Goal: Task Accomplishment & Management: Complete application form

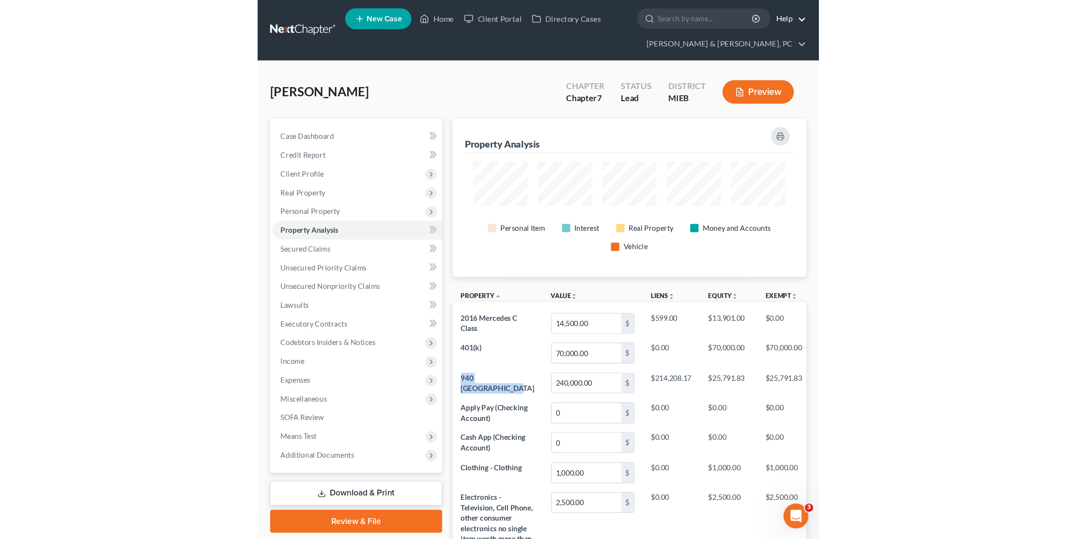
scroll to position [206, 787]
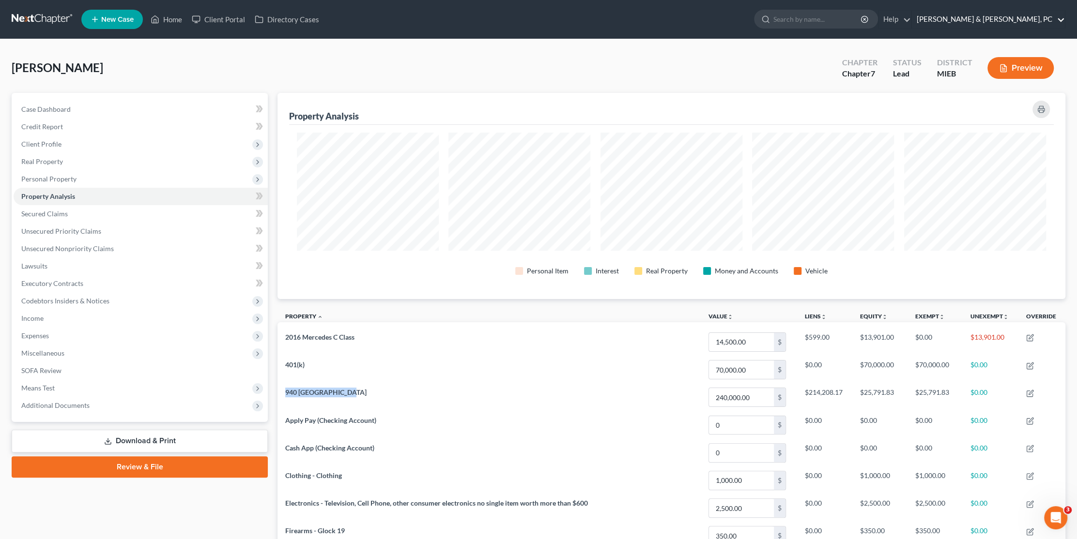
click at [1065, 22] on link "[PERSON_NAME] & [PERSON_NAME], PC" at bounding box center [988, 19] width 153 height 17
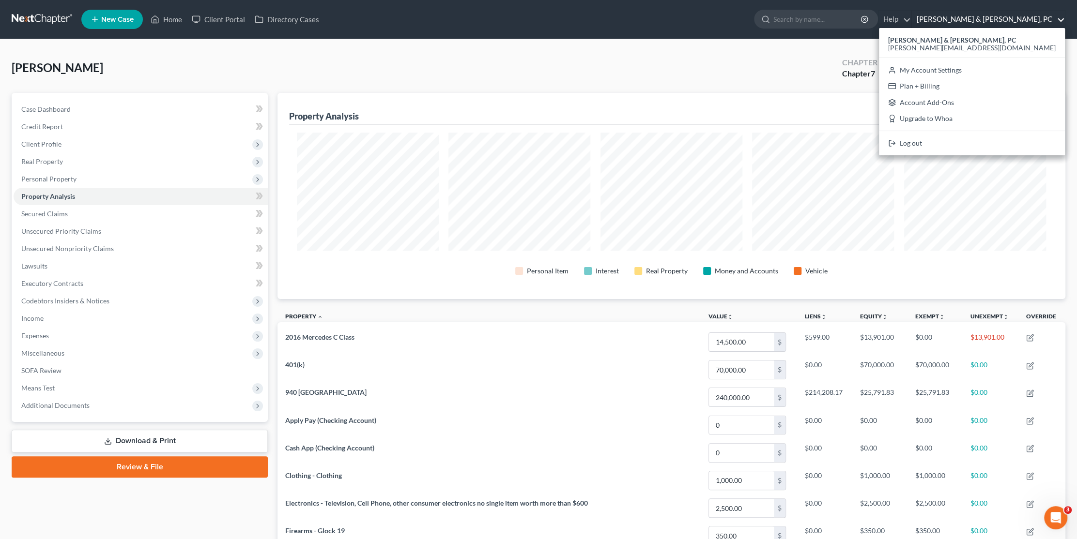
click at [640, 11] on ul "New Case Home Client Portal Directory Cases - No Result - See all results Or Pr…" at bounding box center [573, 19] width 984 height 25
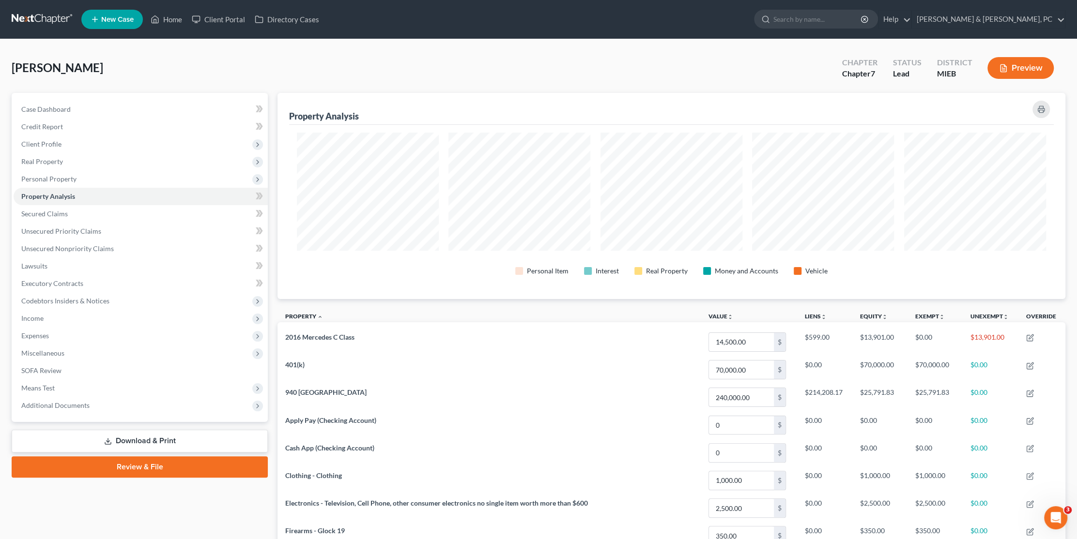
click at [279, 83] on div "Daniels, Terence Upgraded Chapter Chapter 7 Status Lead District MIEB Preview" at bounding box center [539, 72] width 1054 height 42
click at [167, 471] on link "Review & File" at bounding box center [140, 467] width 256 height 21
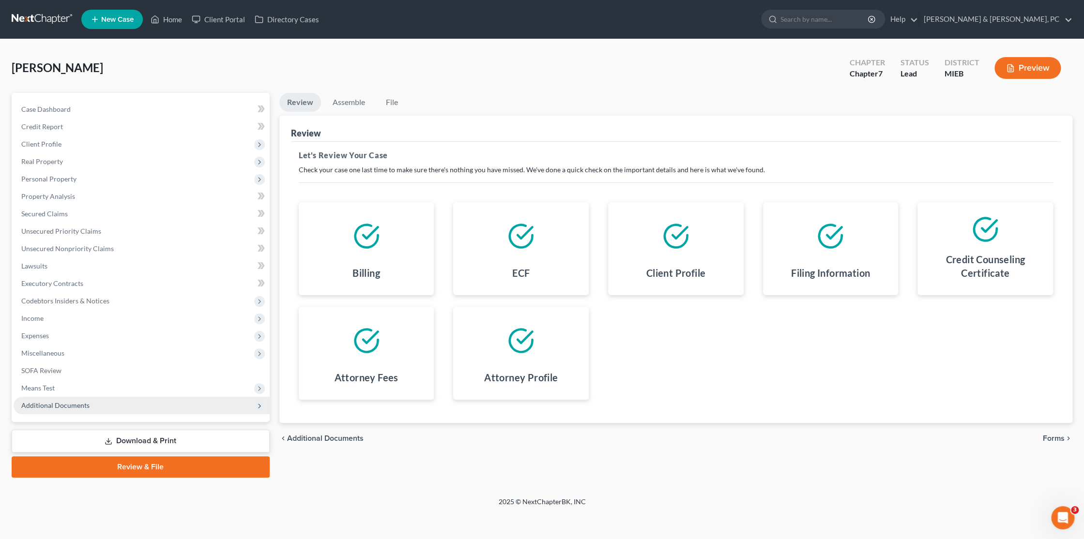
click at [59, 401] on span "Additional Documents" at bounding box center [55, 405] width 68 height 8
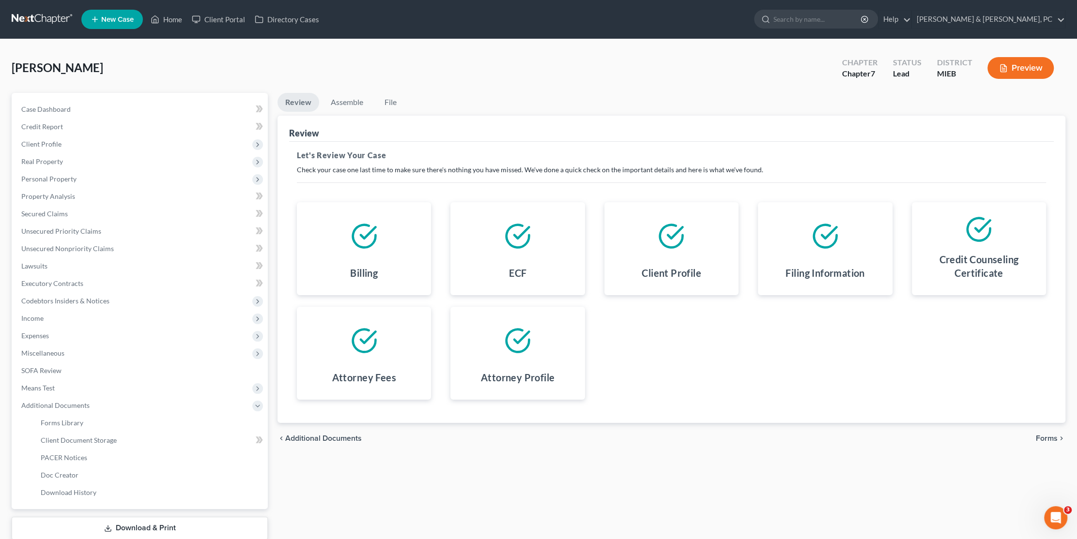
scroll to position [61, 0]
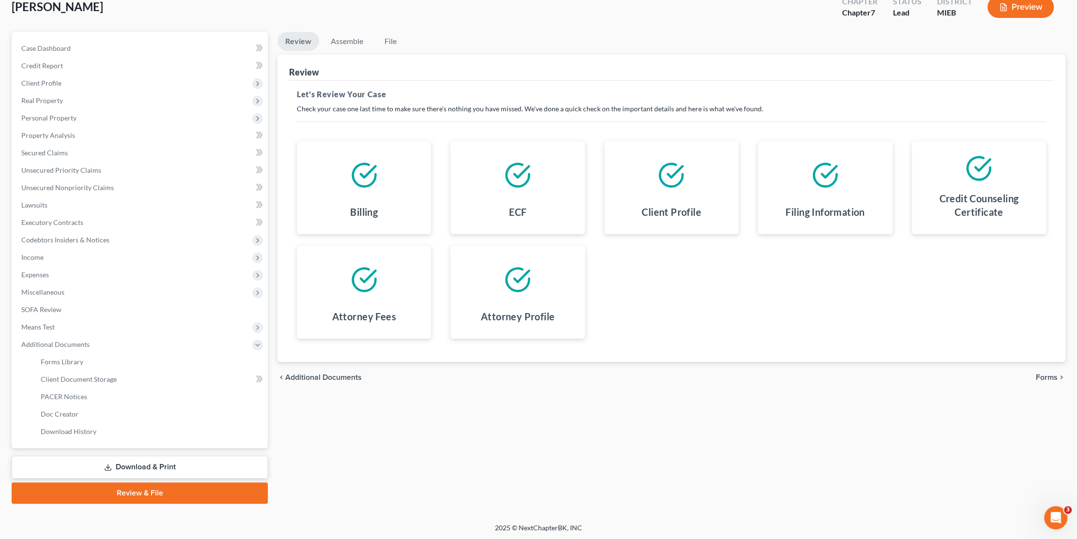
click at [224, 492] on link "Review & File" at bounding box center [140, 493] width 256 height 21
click at [171, 491] on link "Review & File" at bounding box center [140, 493] width 256 height 21
click at [166, 496] on link "Review & File" at bounding box center [140, 493] width 256 height 21
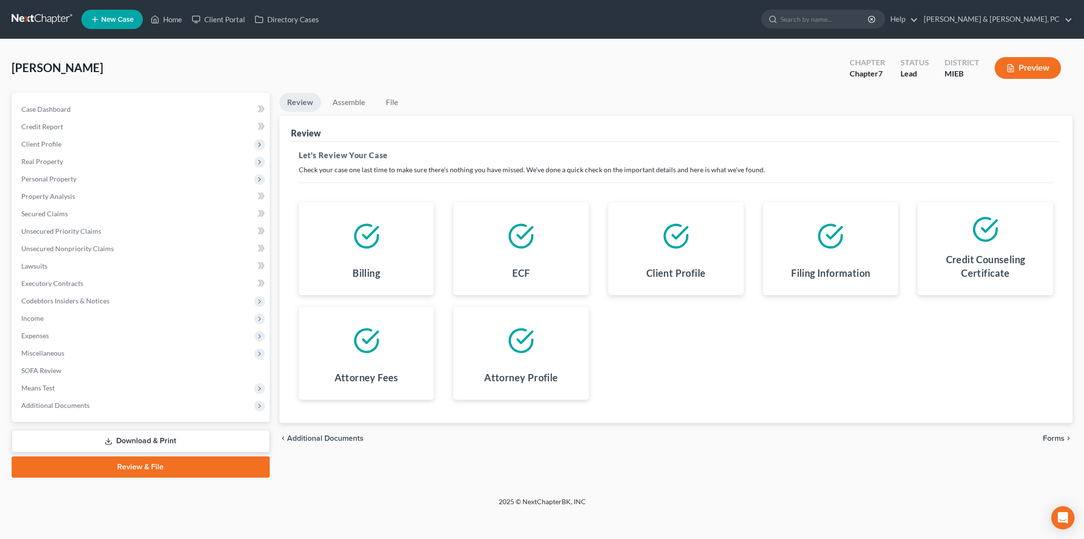
click at [212, 464] on link "Review & File" at bounding box center [141, 467] width 258 height 21
click at [1056, 441] on span "Forms" at bounding box center [1054, 439] width 22 height 8
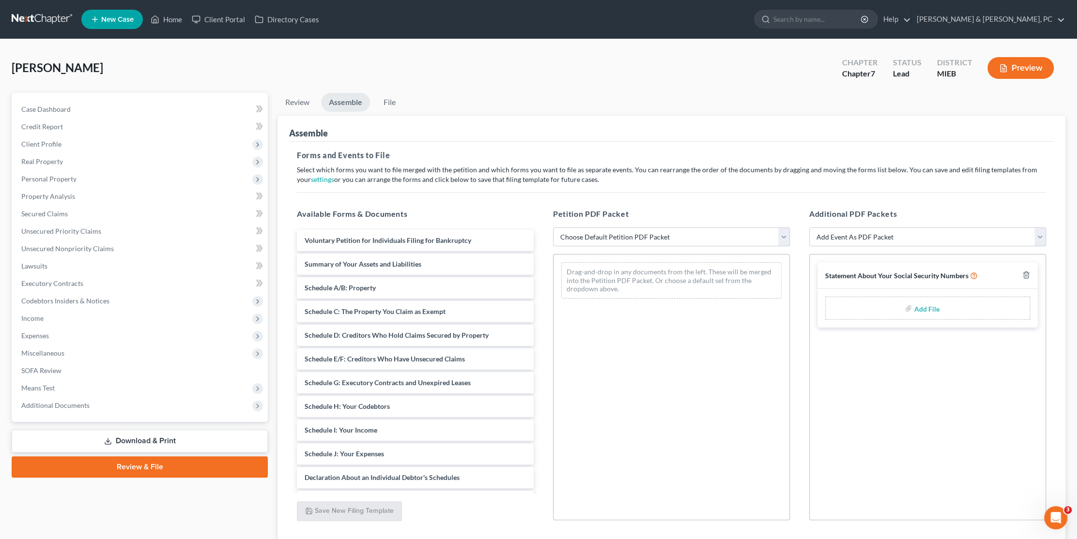
click at [627, 233] on select "Choose Default Petition PDF Packet Emergency Filing (Voluntary Petition and Cre…" at bounding box center [671, 237] width 237 height 19
select select "1"
click at [553, 228] on select "Choose Default Petition PDF Packet Emergency Filing (Voluntary Petition and Cre…" at bounding box center [671, 237] width 237 height 19
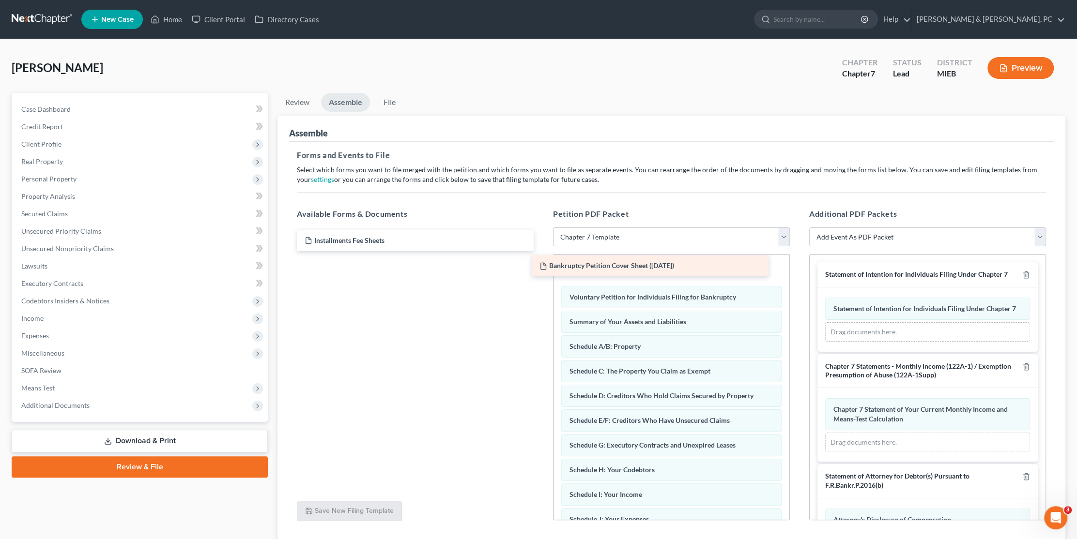
drag, startPoint x: 389, startPoint y: 261, endPoint x: 624, endPoint y: 263, distance: 234.9
click at [541, 251] on div "Bankruptcy Petition Cover Sheet ([DATE]) Installments Fee Sheets Bankruptcy Pet…" at bounding box center [415, 240] width 252 height 21
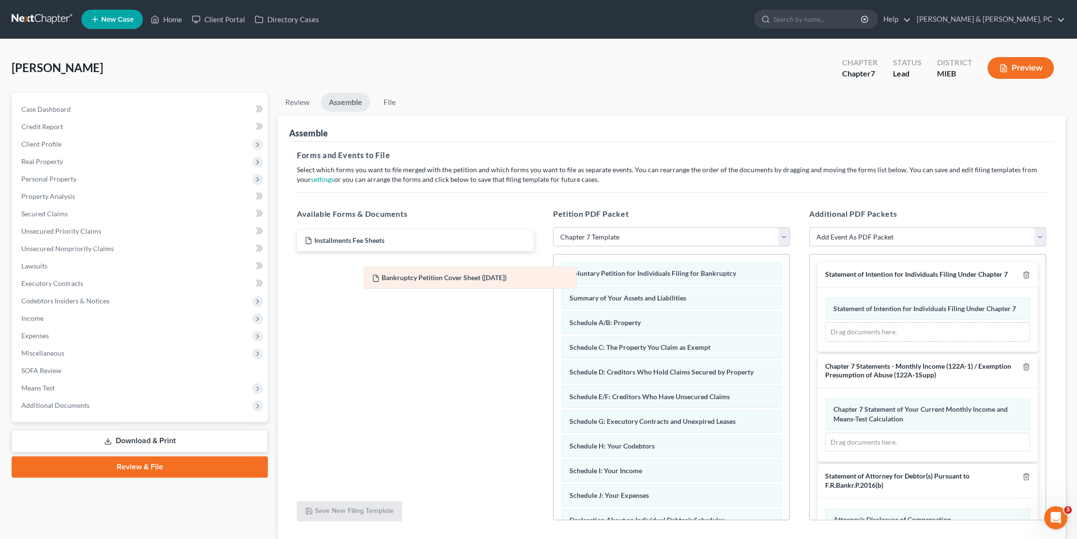
drag, startPoint x: 610, startPoint y: 270, endPoint x: 413, endPoint y: 275, distance: 197.6
click at [553, 275] on div "Bankruptcy Petition Cover Sheet ([DATE]) Bankruptcy Petition Cover Sheet ([DATE…" at bounding box center [671, 476] width 236 height 442
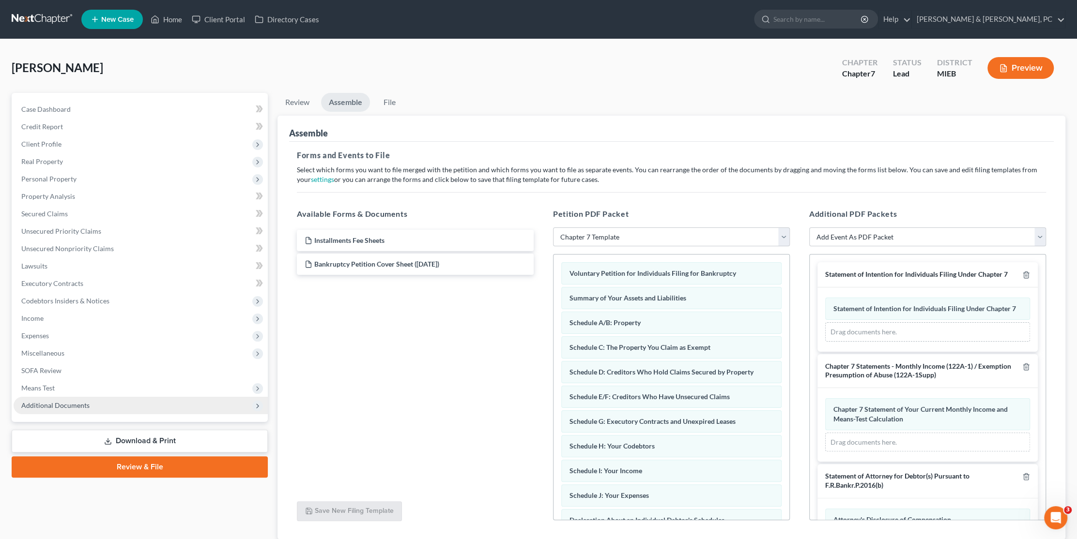
click at [39, 398] on span "Additional Documents" at bounding box center [141, 405] width 254 height 17
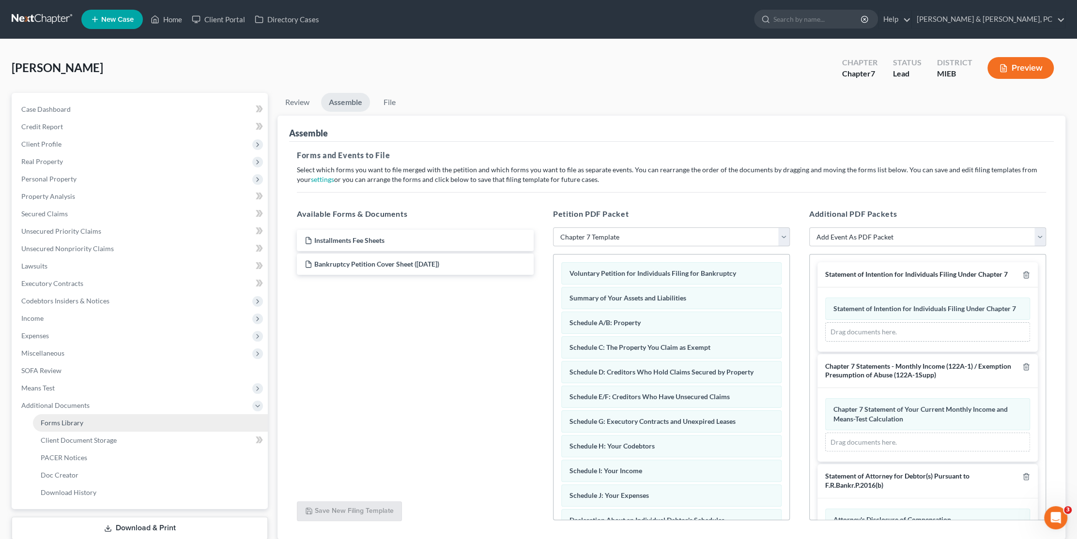
click at [62, 423] on span "Forms Library" at bounding box center [62, 423] width 43 height 8
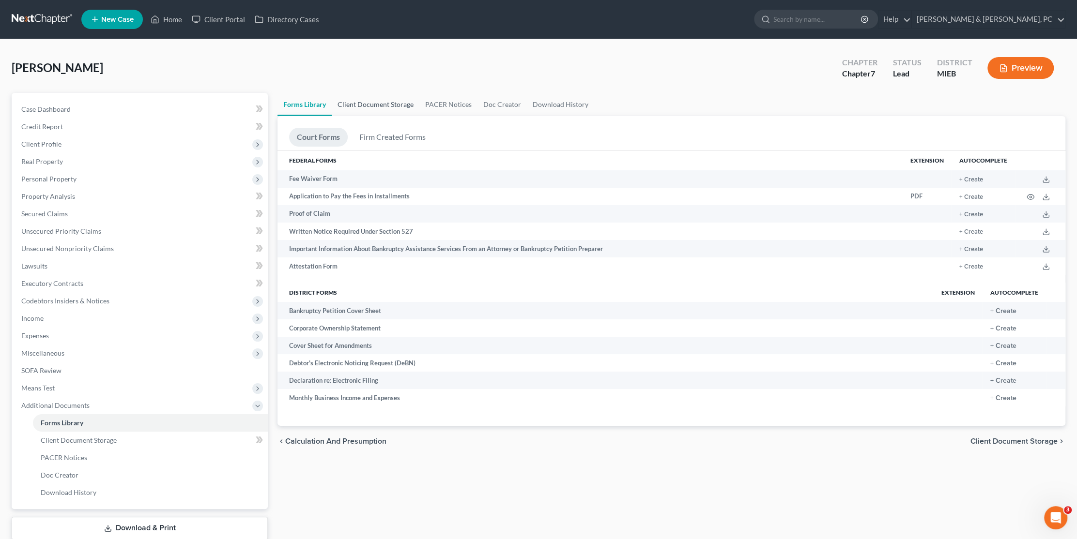
click at [383, 102] on link "Client Document Storage" at bounding box center [376, 104] width 88 height 23
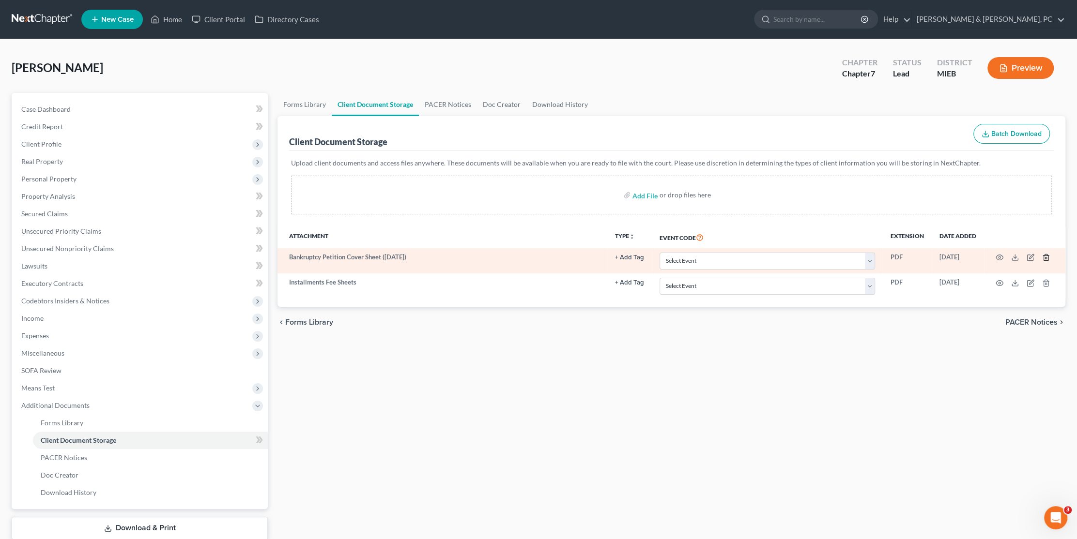
click at [1044, 255] on icon "button" at bounding box center [1046, 258] width 8 height 8
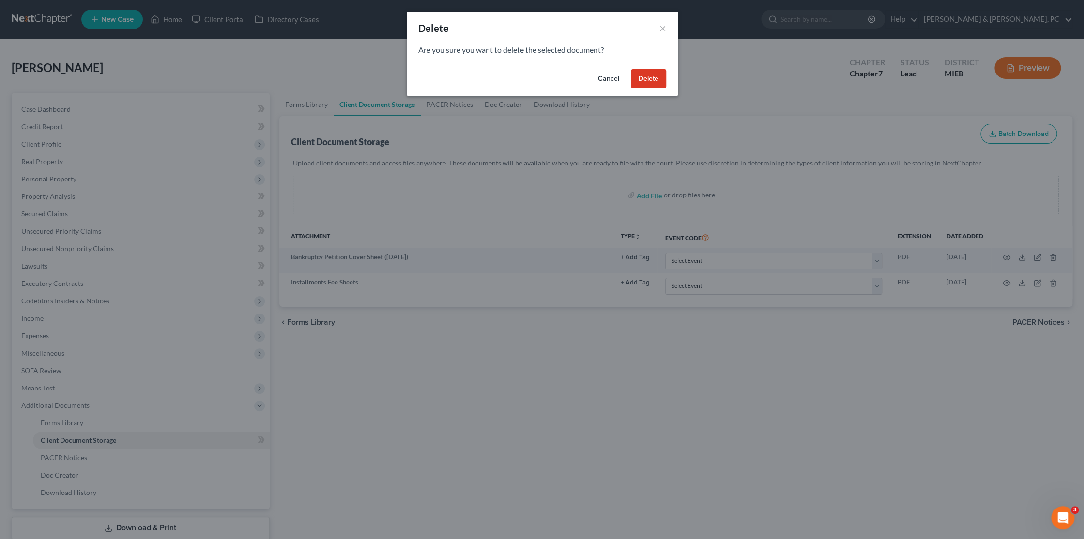
click at [648, 80] on button "Delete" at bounding box center [648, 78] width 35 height 19
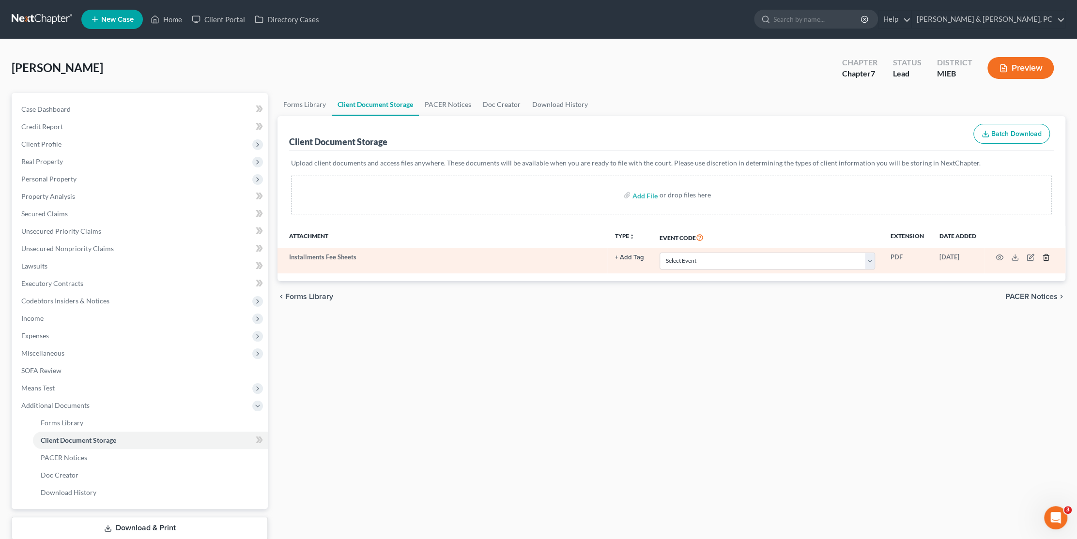
click at [1045, 258] on icon "button" at bounding box center [1046, 258] width 8 height 8
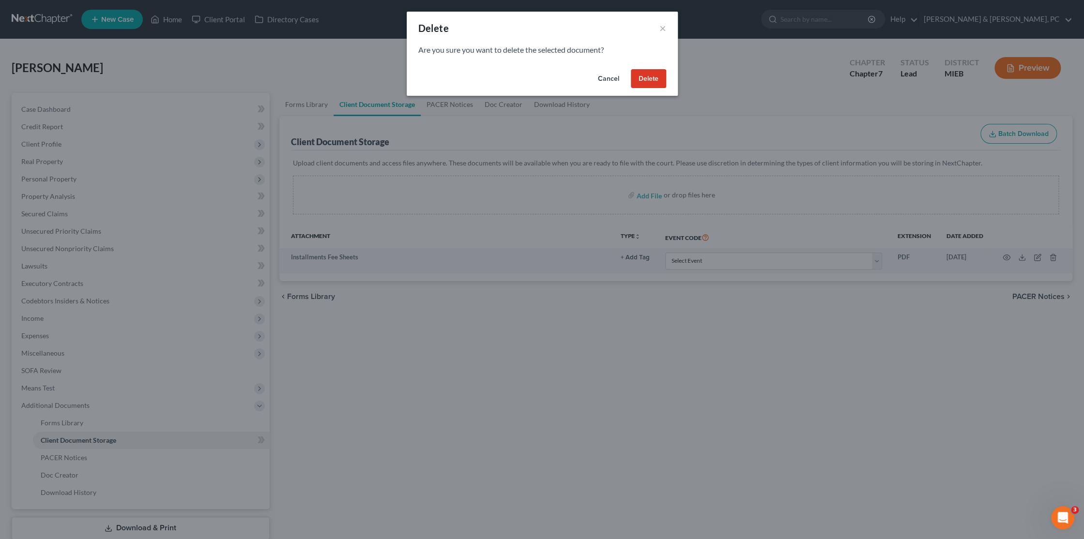
click at [656, 80] on button "Delete" at bounding box center [648, 78] width 35 height 19
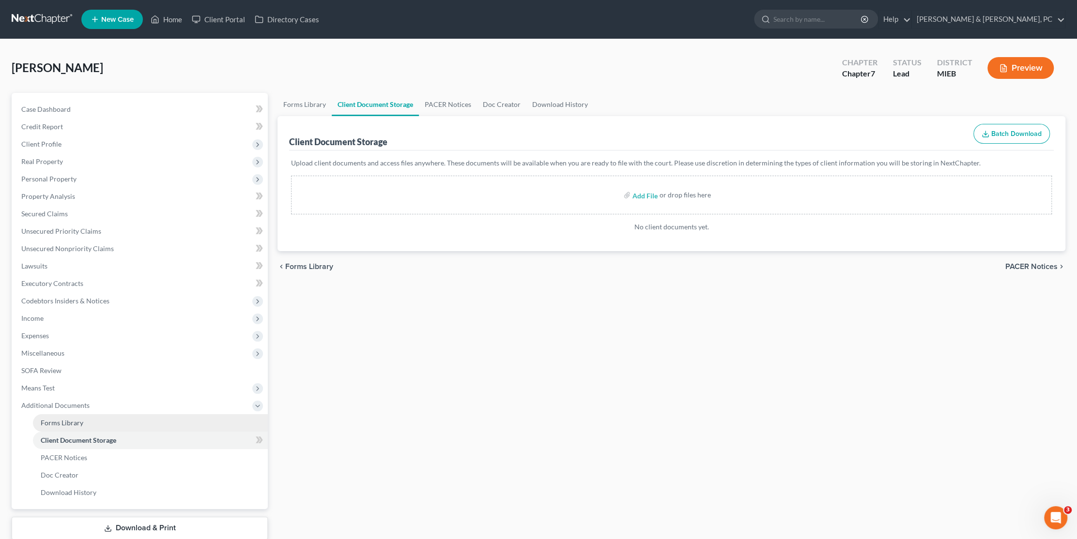
click at [79, 427] on link "Forms Library" at bounding box center [150, 422] width 235 height 17
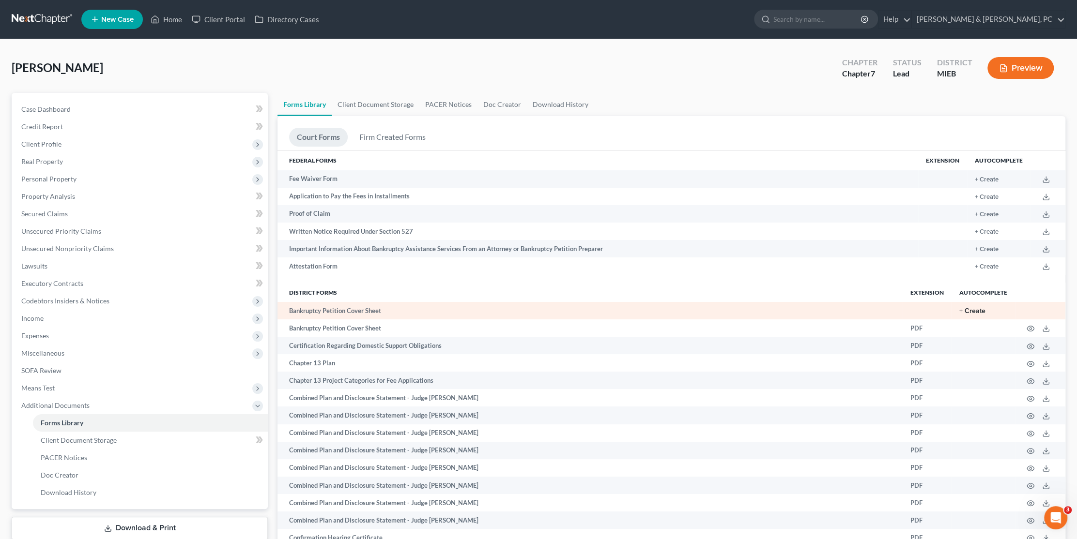
click at [982, 311] on button "+ Create" at bounding box center [972, 311] width 26 height 7
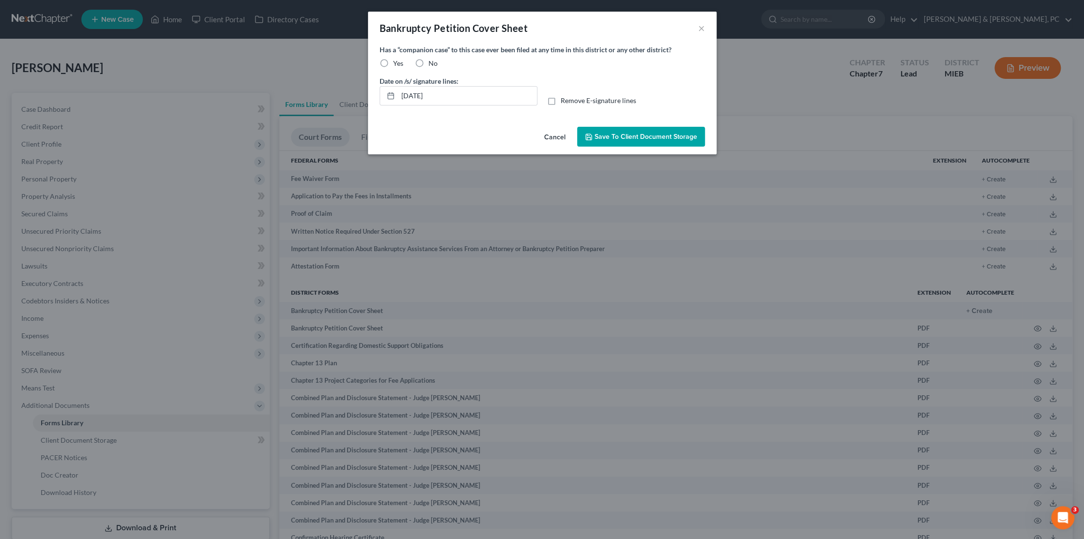
click at [429, 62] on label "No" at bounding box center [433, 64] width 9 height 10
click at [429, 61] on label "No" at bounding box center [433, 64] width 9 height 10
click at [432, 61] on input "No" at bounding box center [435, 62] width 6 height 6
radio input "true"
click at [638, 138] on span "Save to Client Document Storage" at bounding box center [646, 137] width 103 height 8
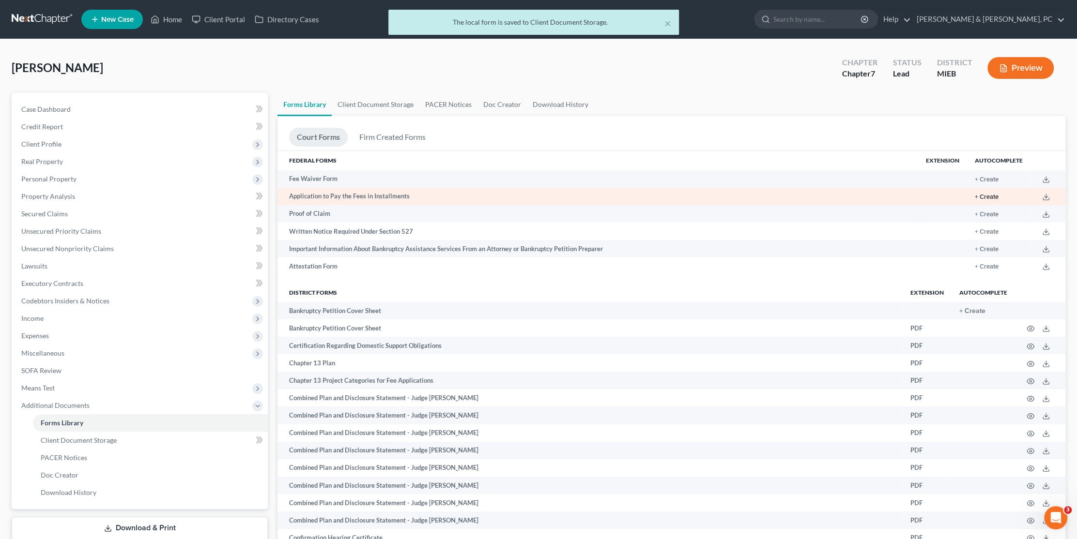
click at [988, 195] on button "+ Create" at bounding box center [987, 197] width 24 height 6
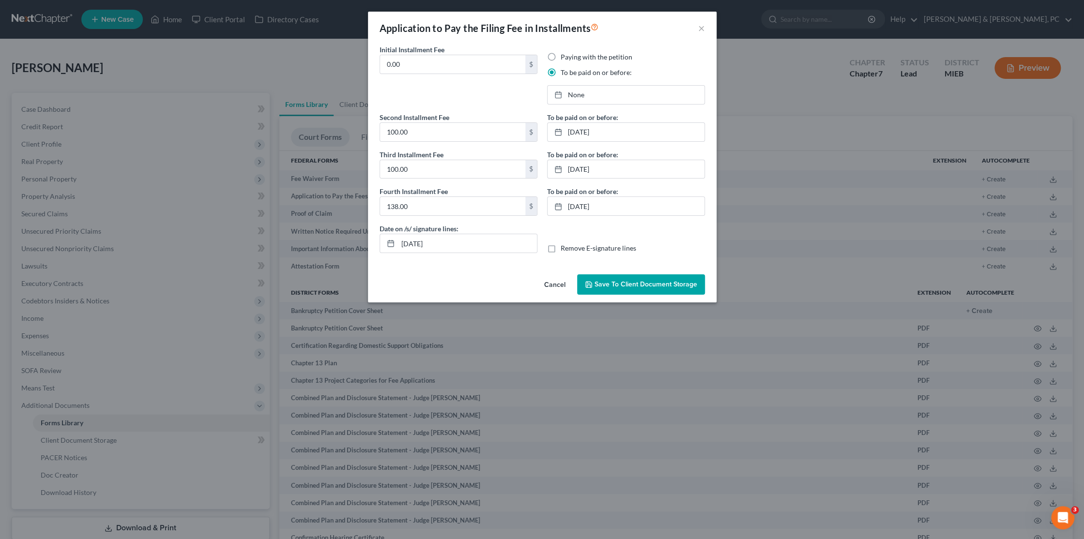
click at [622, 275] on button "Save to Client Document Storage" at bounding box center [641, 285] width 128 height 20
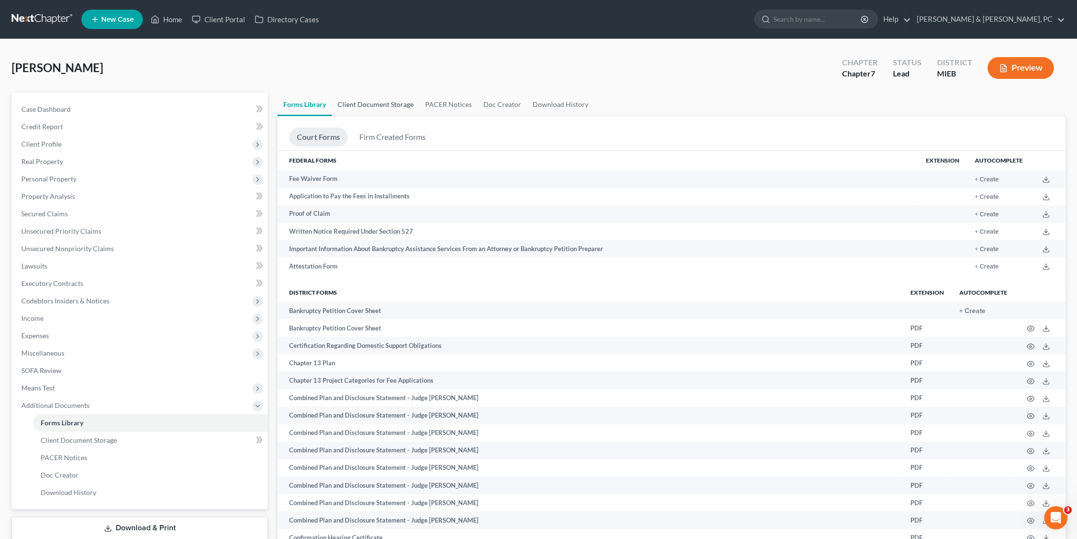
click at [367, 107] on link "Client Document Storage" at bounding box center [376, 104] width 88 height 23
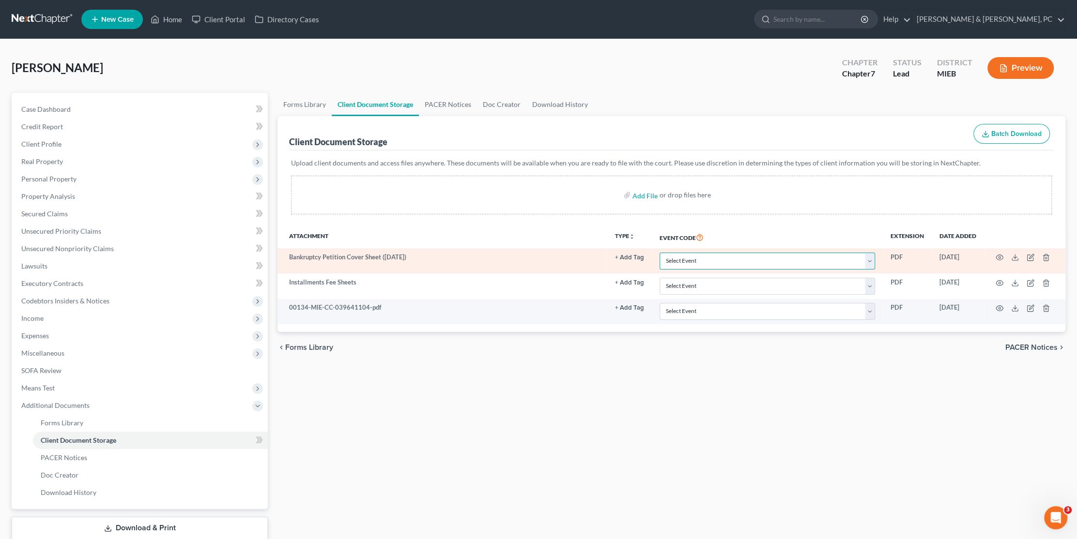
click at [697, 263] on select "Select Event 20 Largest Unsecured Creditors Amended Chapter 11 Plan Amended Cha…" at bounding box center [767, 261] width 215 height 17
select select "6"
click at [660, 253] on select "Select Event 20 Largest Unsecured Creditors Amended Chapter 11 Plan Amended Cha…" at bounding box center [767, 261] width 215 height 17
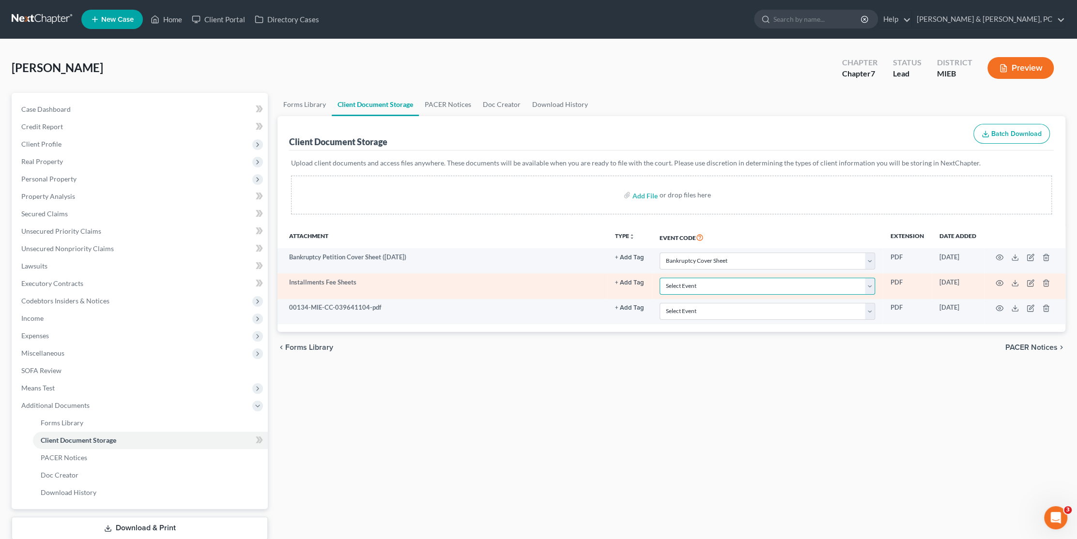
click at [680, 282] on select "Select Event 20 Largest Unsecured Creditors Amended Chapter 11 Plan Amended Cha…" at bounding box center [767, 286] width 215 height 17
select select "32"
click at [660, 278] on select "Select Event 20 Largest Unsecured Creditors Amended Chapter 11 Plan Amended Cha…" at bounding box center [767, 286] width 215 height 17
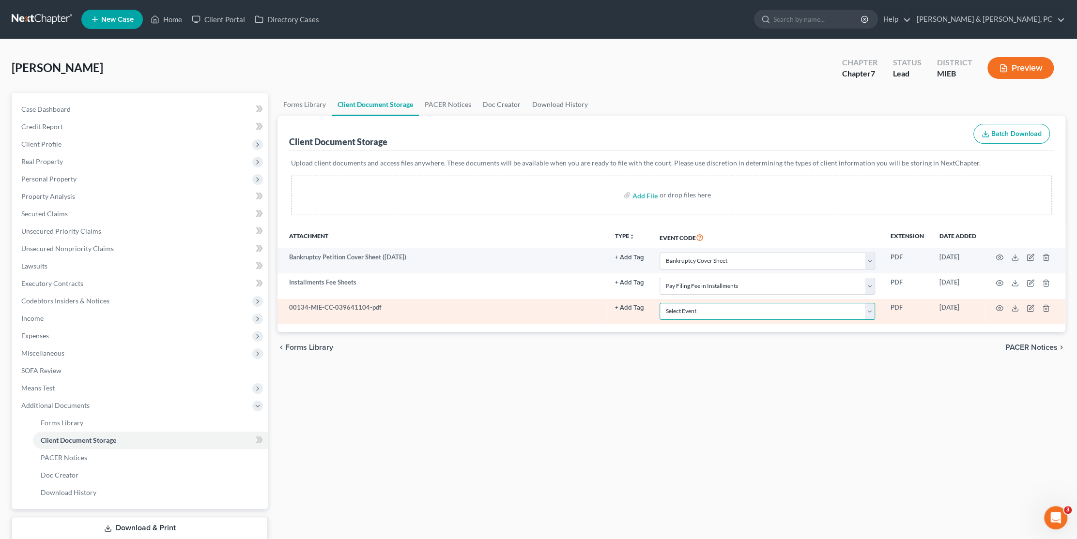
click at [699, 311] on select "Select Event 20 Largest Unsecured Creditors Amended Chapter 11 Plan Amended Cha…" at bounding box center [767, 311] width 215 height 17
select select "7"
click at [660, 303] on select "Select Event 20 Largest Unsecured Creditors Amended Chapter 11 Plan Amended Cha…" at bounding box center [767, 311] width 215 height 17
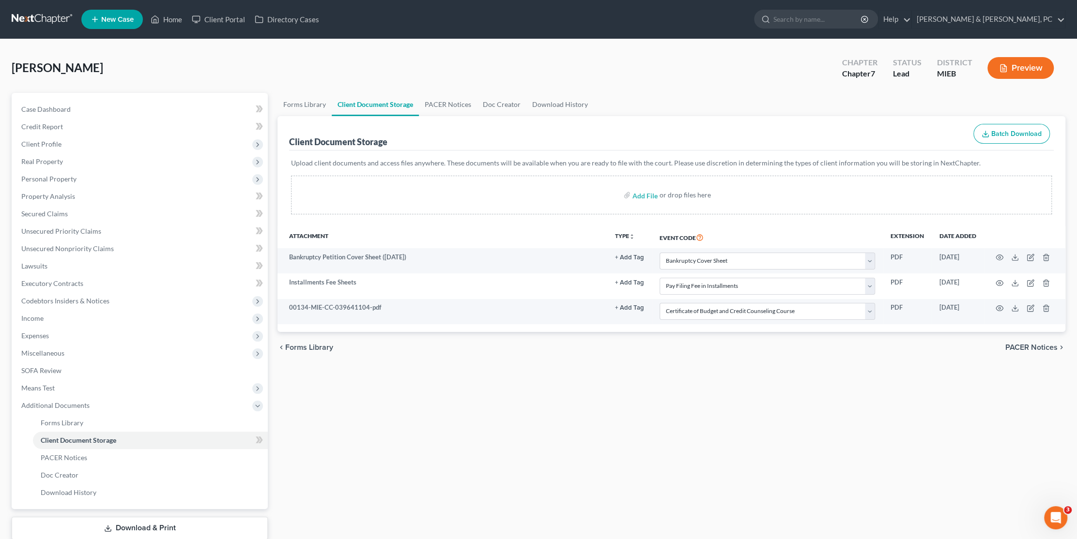
click at [703, 429] on div "Forms Library Client Document Storage PACER Notices Doc Creator Download Histor…" at bounding box center [672, 329] width 798 height 472
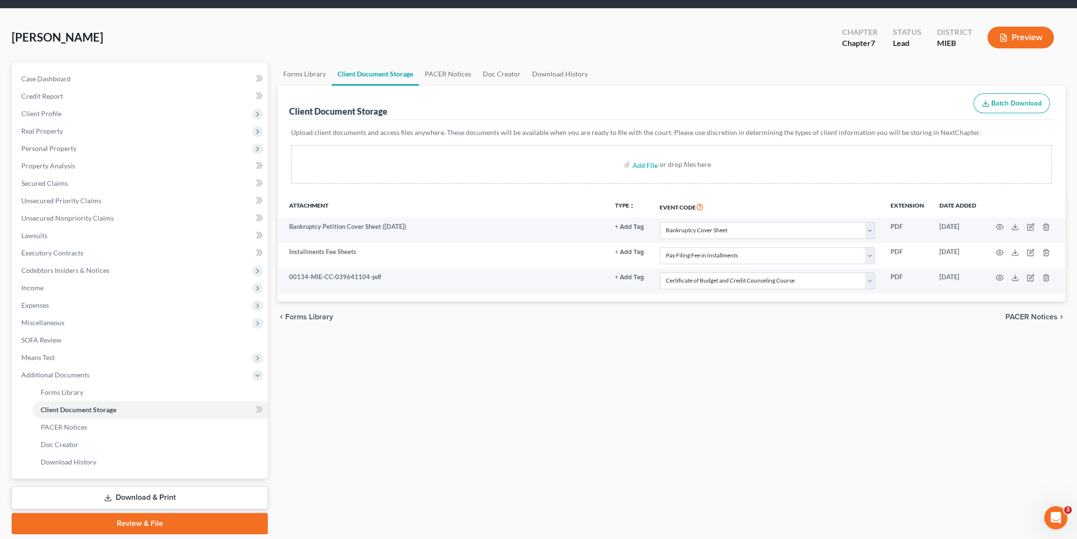
scroll to position [61, 0]
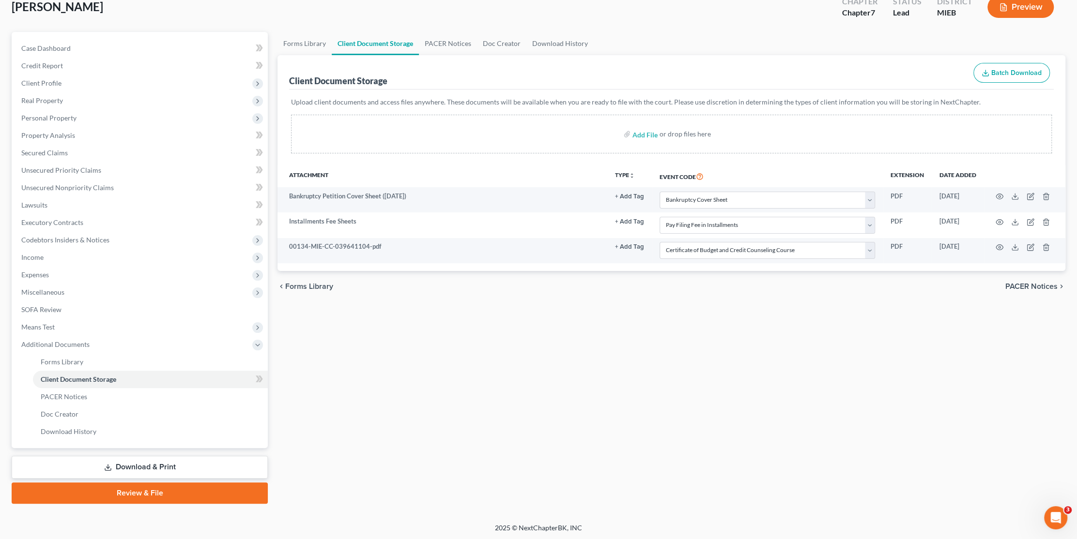
click at [164, 497] on link "Review & File" at bounding box center [140, 493] width 256 height 21
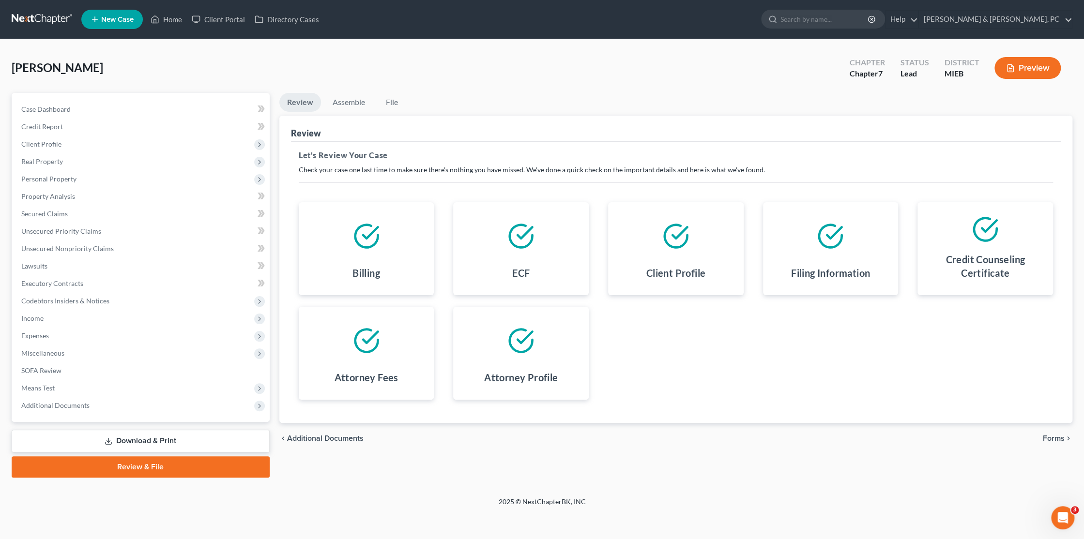
click at [1055, 437] on span "Forms" at bounding box center [1054, 439] width 22 height 8
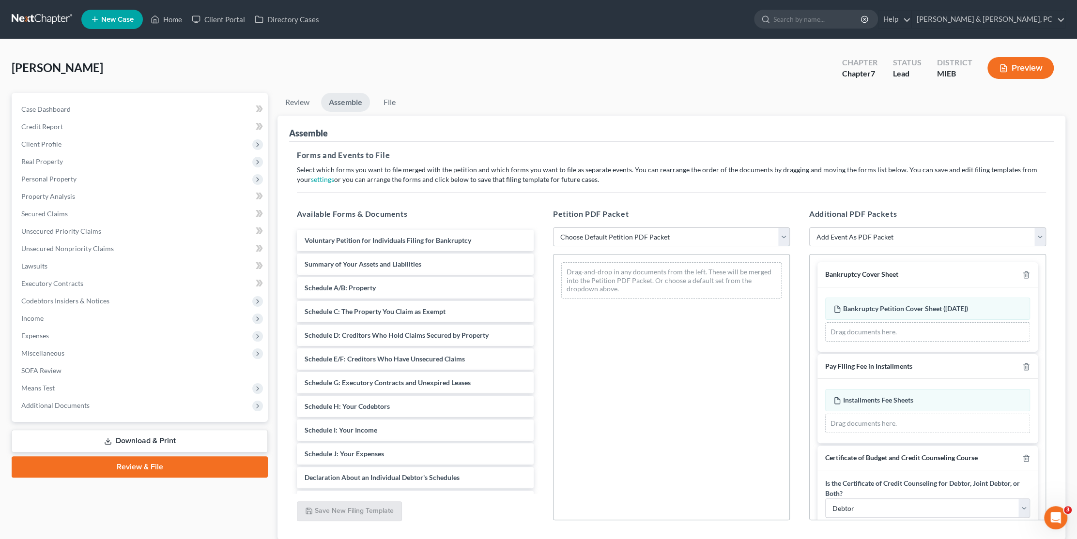
click at [603, 242] on select "Choose Default Petition PDF Packet Emergency Filing (Voluntary Petition and Cre…" at bounding box center [671, 237] width 237 height 19
select select "1"
click at [553, 228] on select "Choose Default Petition PDF Packet Emergency Filing (Voluntary Petition and Cre…" at bounding box center [671, 237] width 237 height 19
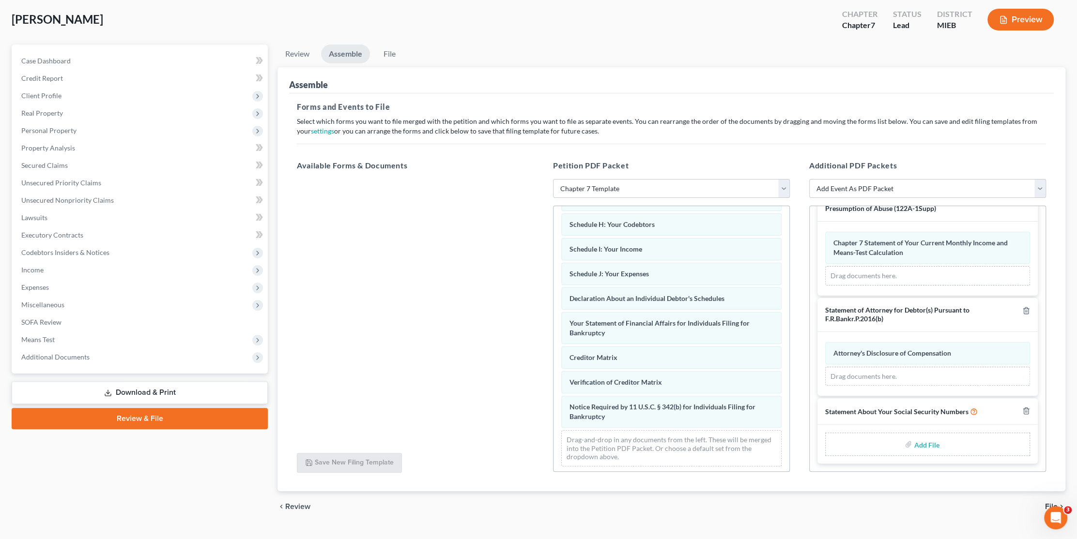
scroll to position [453, 0]
click at [914, 443] on input "file" at bounding box center [925, 444] width 23 height 17
type input "C:\fakepath\SSN.pdf"
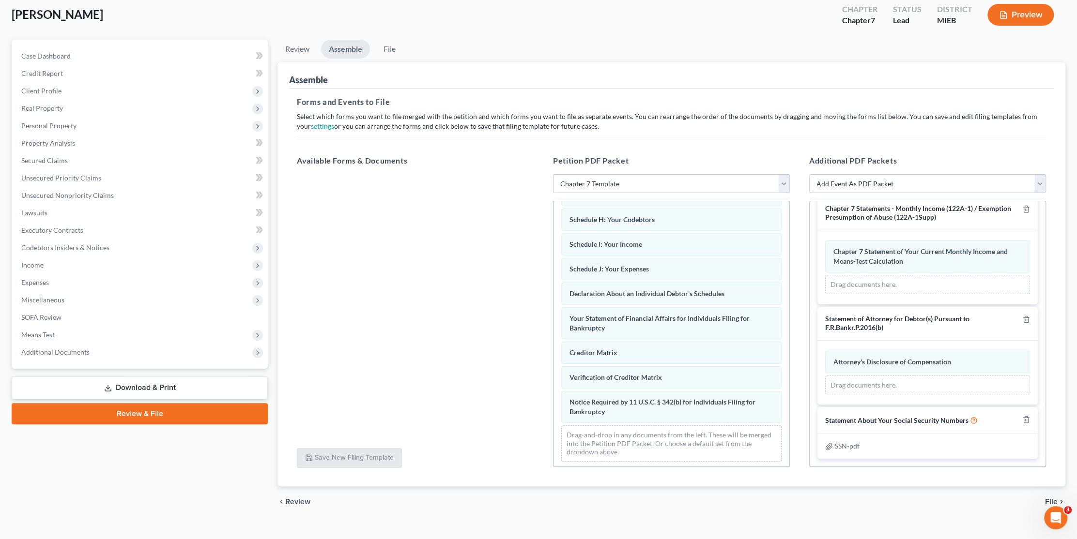
scroll to position [67, 0]
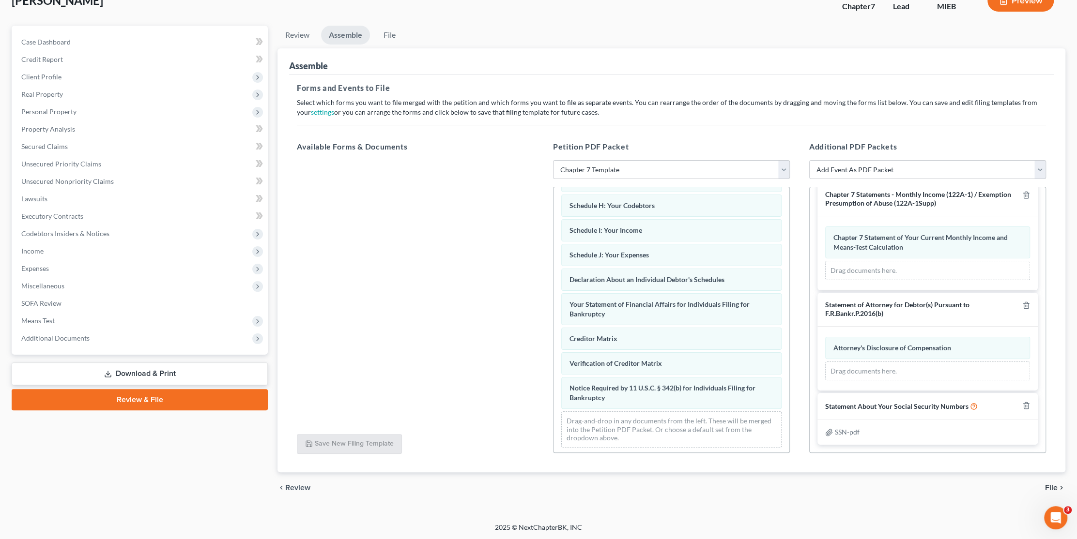
click at [1049, 484] on span "File" at bounding box center [1051, 488] width 13 height 8
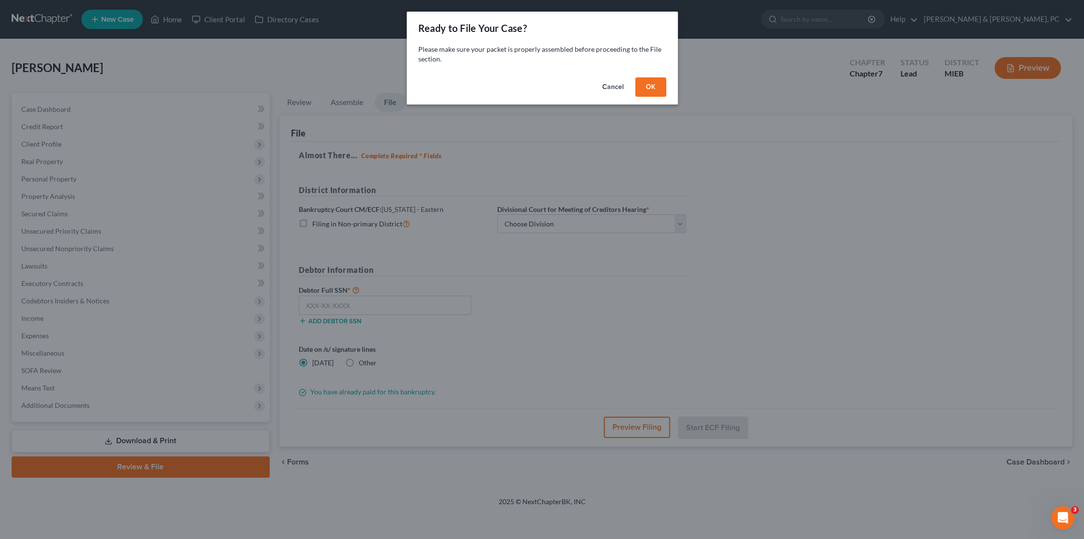
click at [645, 92] on button "OK" at bounding box center [650, 86] width 31 height 19
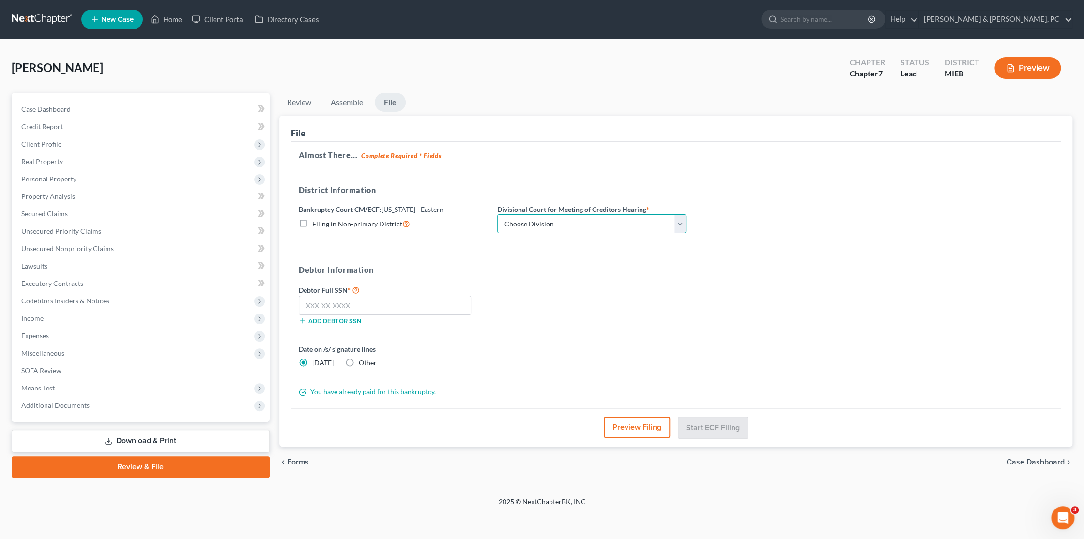
click at [575, 216] on select "Choose Division [GEOGRAPHIC_DATA] [GEOGRAPHIC_DATA] [GEOGRAPHIC_DATA]" at bounding box center [591, 224] width 189 height 19
select select "1"
click at [497, 215] on select "Choose Division [GEOGRAPHIC_DATA] [GEOGRAPHIC_DATA] [GEOGRAPHIC_DATA]" at bounding box center [591, 224] width 189 height 19
click at [309, 306] on input "text" at bounding box center [385, 305] width 172 height 19
drag, startPoint x: 357, startPoint y: 309, endPoint x: 362, endPoint y: 301, distance: 9.3
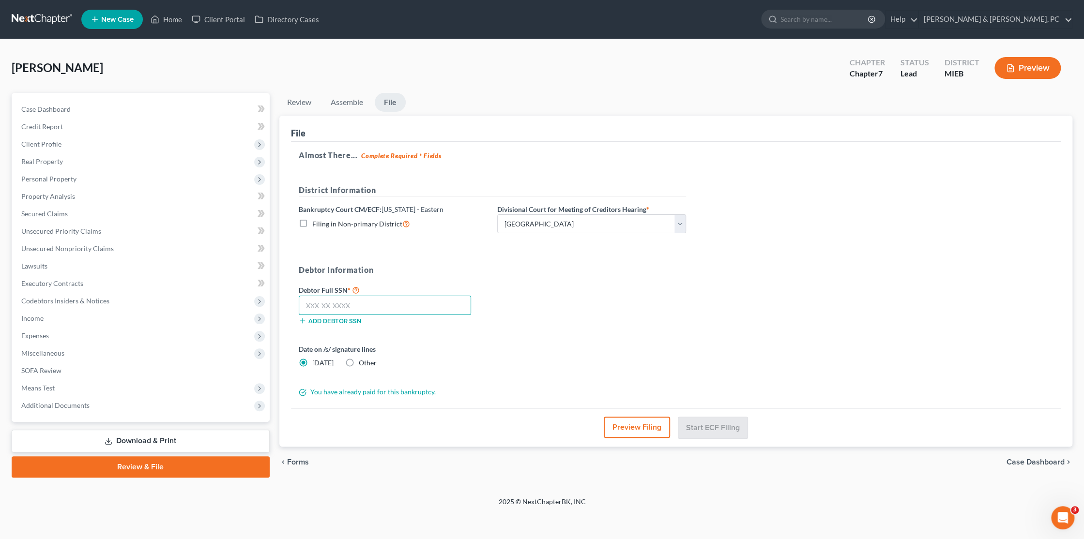
click at [357, 309] on input "text" at bounding box center [385, 305] width 172 height 19
type input "381-06-5413"
click at [705, 429] on button "Start ECF Filing" at bounding box center [712, 427] width 69 height 21
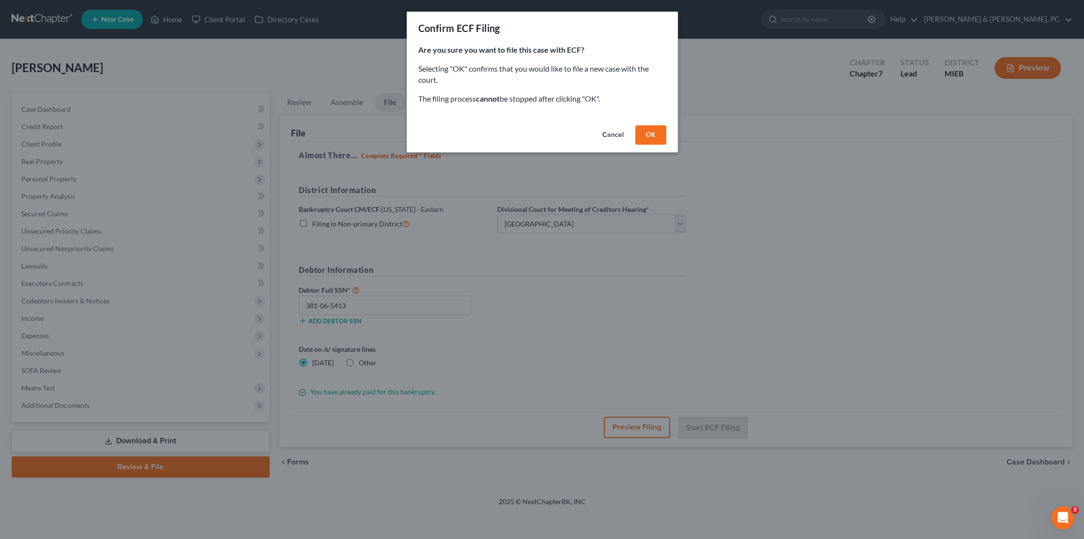
click at [653, 138] on button "OK" at bounding box center [650, 134] width 31 height 19
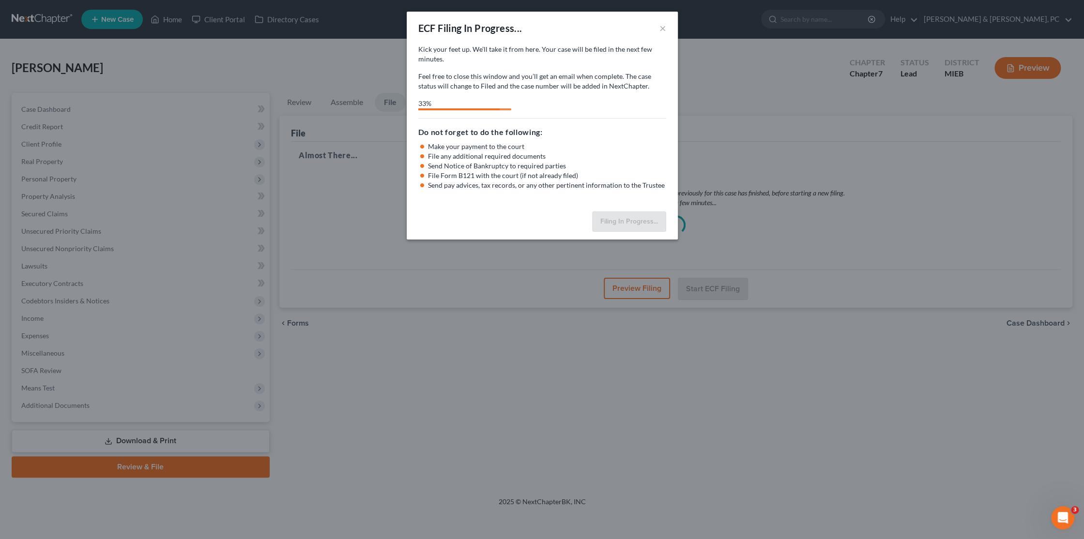
select select "1"
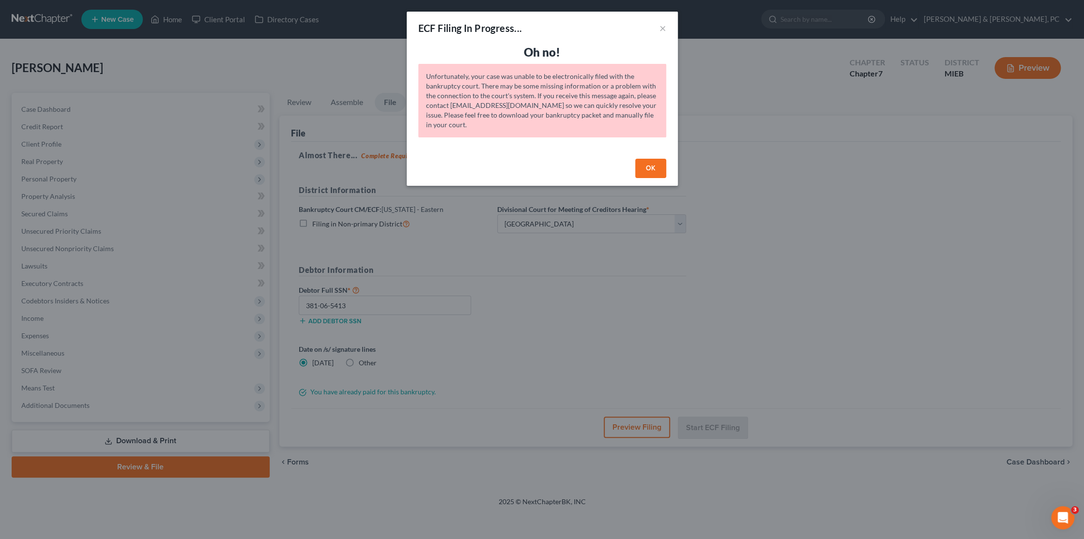
click at [647, 165] on button "OK" at bounding box center [650, 168] width 31 height 19
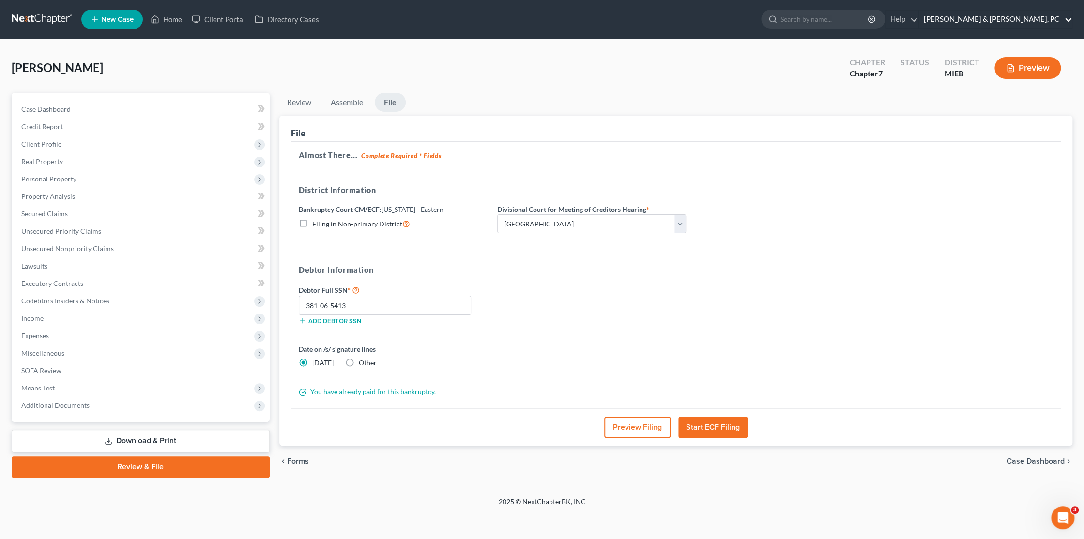
click at [1004, 22] on link "[PERSON_NAME] & [PERSON_NAME], PC" at bounding box center [995, 19] width 153 height 17
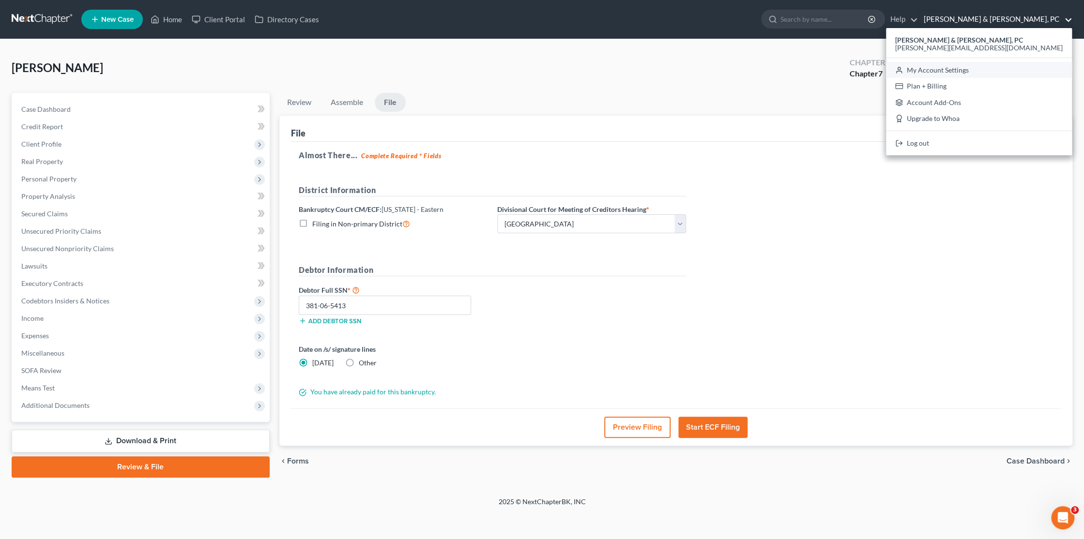
click at [1032, 73] on link "My Account Settings" at bounding box center [979, 70] width 186 height 16
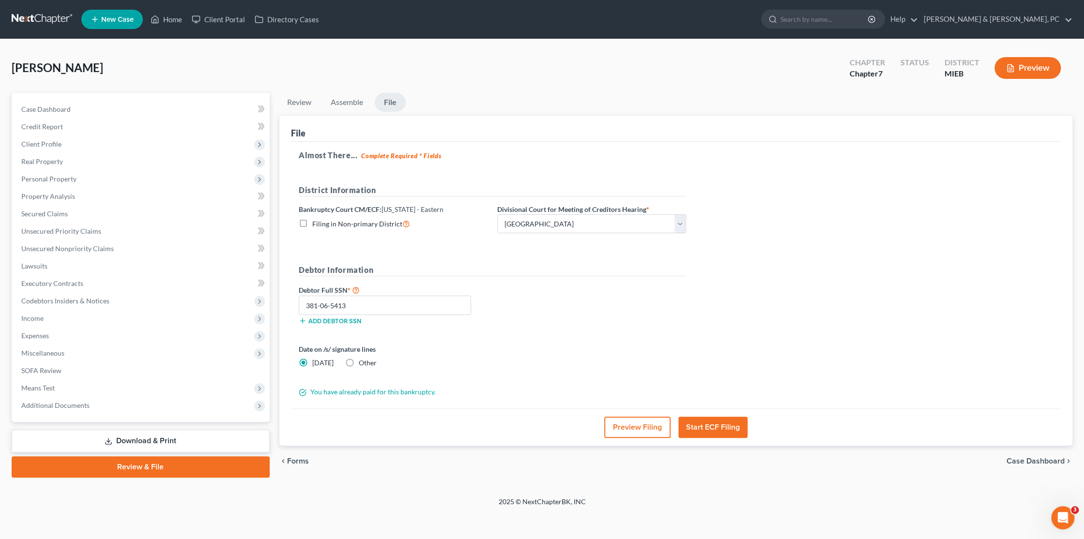
select select "24"
select select "23"
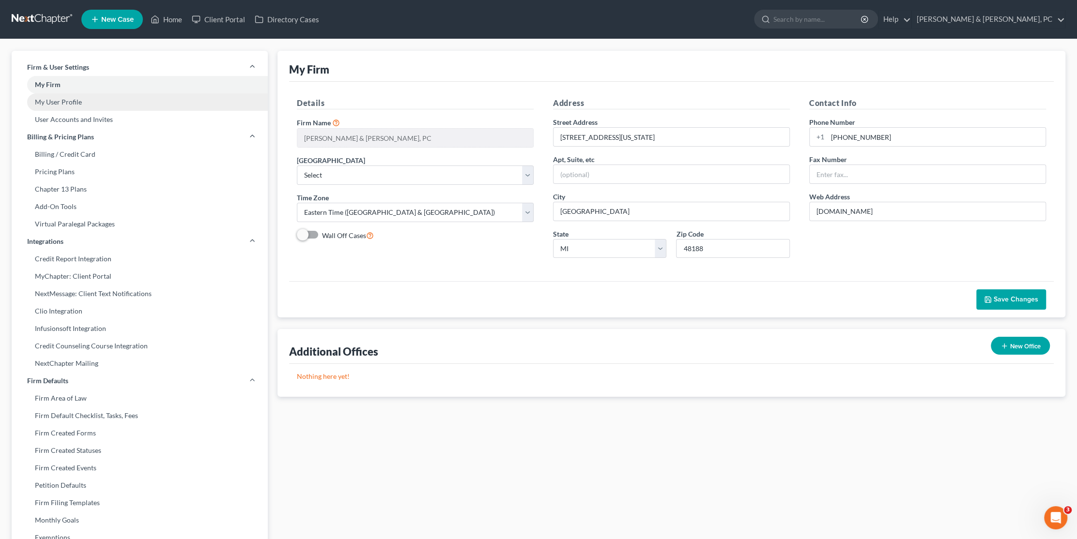
click at [61, 102] on link "My User Profile" at bounding box center [140, 101] width 256 height 17
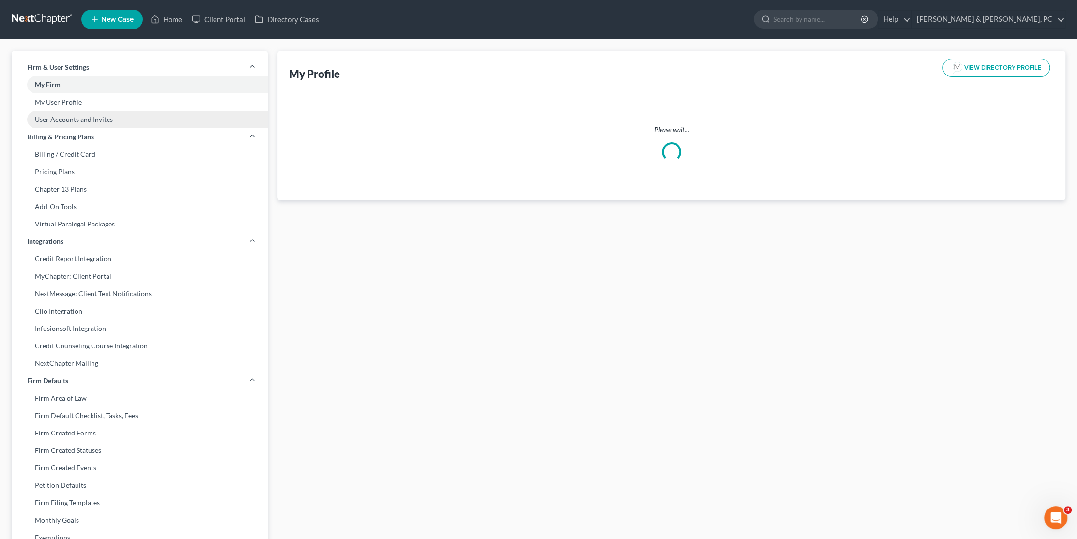
select select "23"
select select "40"
select select "attorney"
select select "1"
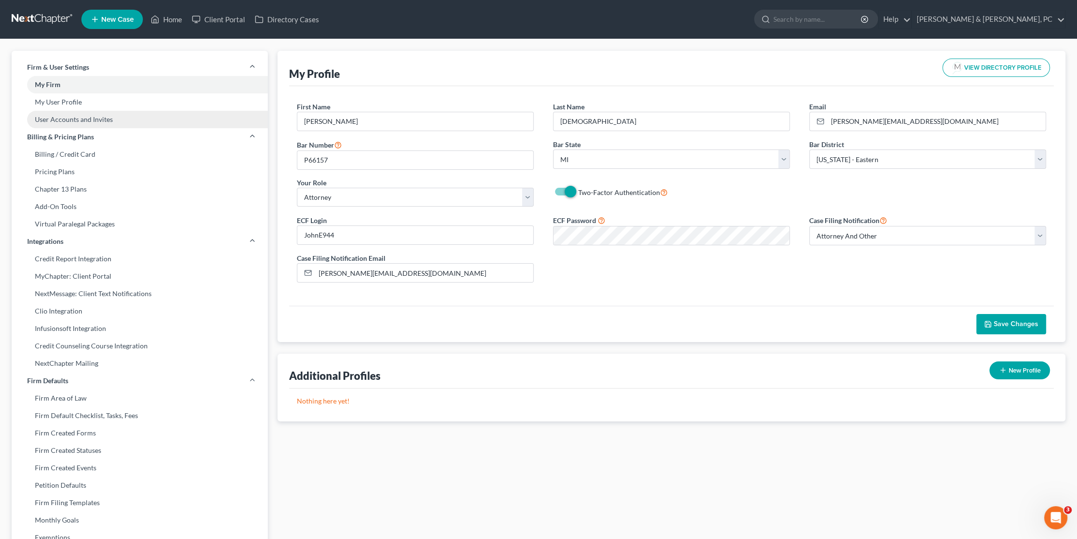
click at [66, 119] on link "User Accounts and Invites" at bounding box center [140, 119] width 256 height 17
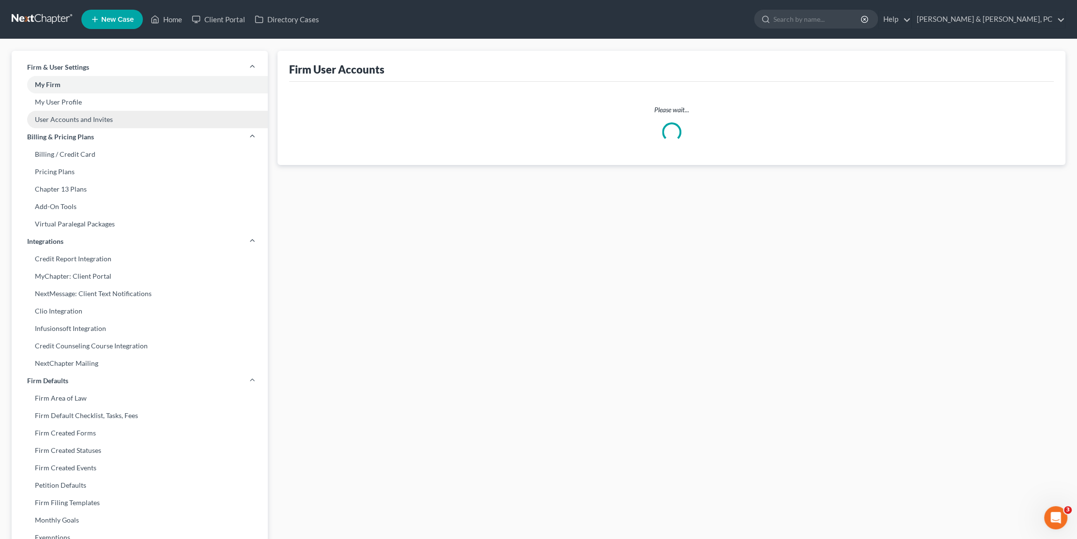
select select "0"
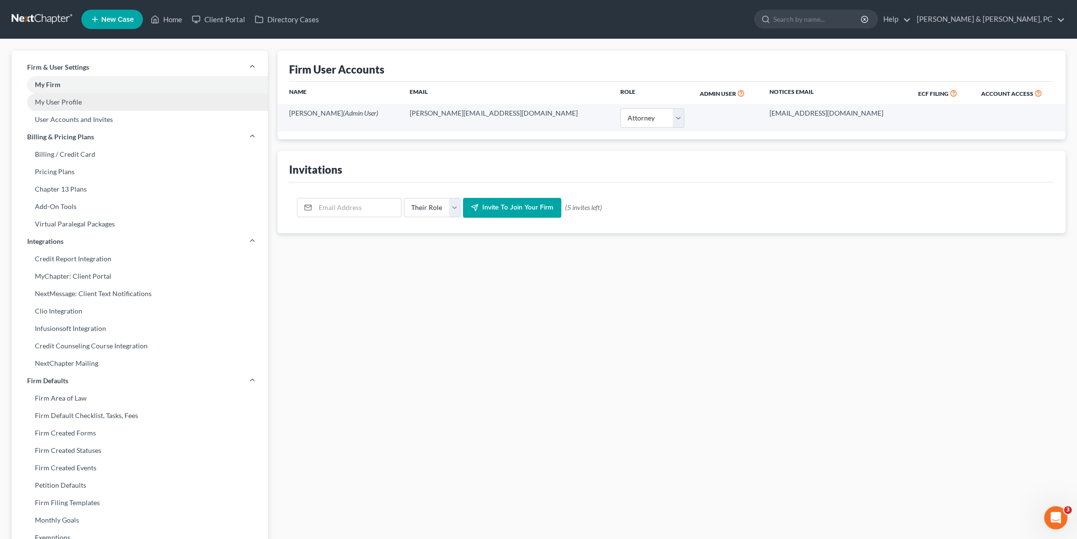
click at [71, 104] on link "My User Profile" at bounding box center [140, 101] width 256 height 17
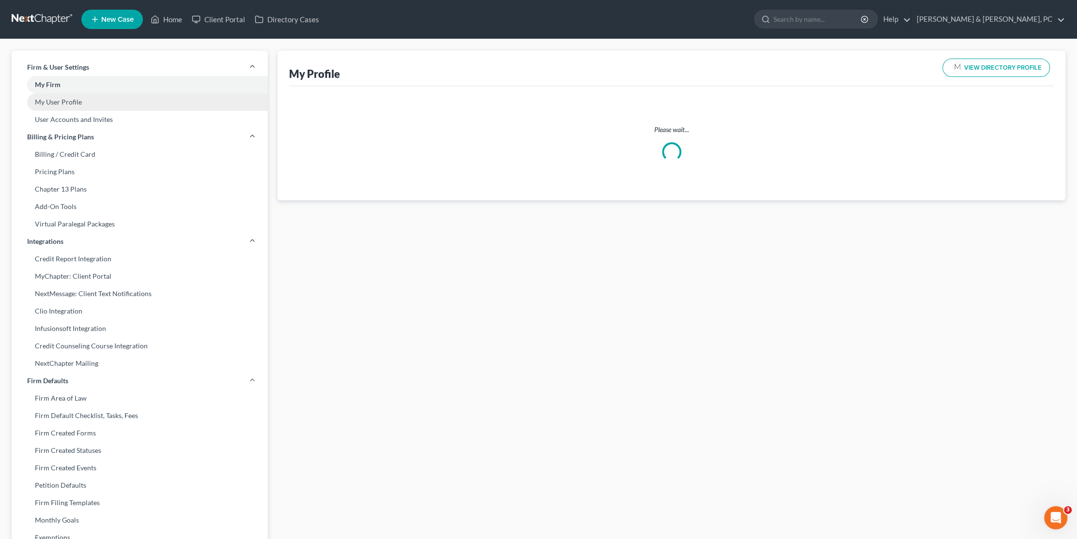
select select "23"
select select "40"
select select "attorney"
select select "1"
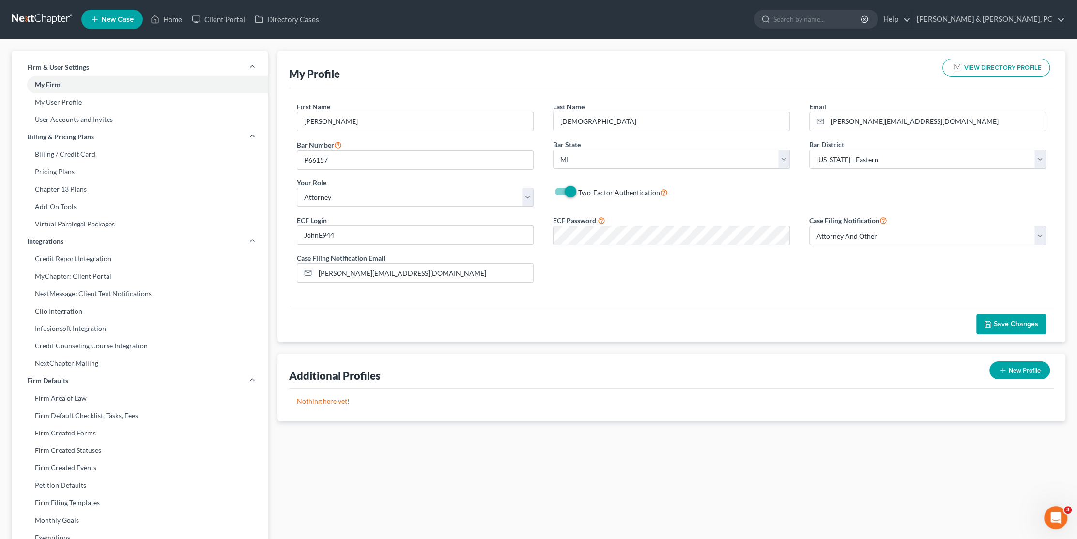
click at [713, 275] on div "ECF Login JohnE944 ECF Password Case Filing Notification Select Attorney Only A…" at bounding box center [671, 253] width 768 height 76
click at [1054, 521] on icon "Open Intercom Messenger" at bounding box center [1054, 517] width 16 height 16
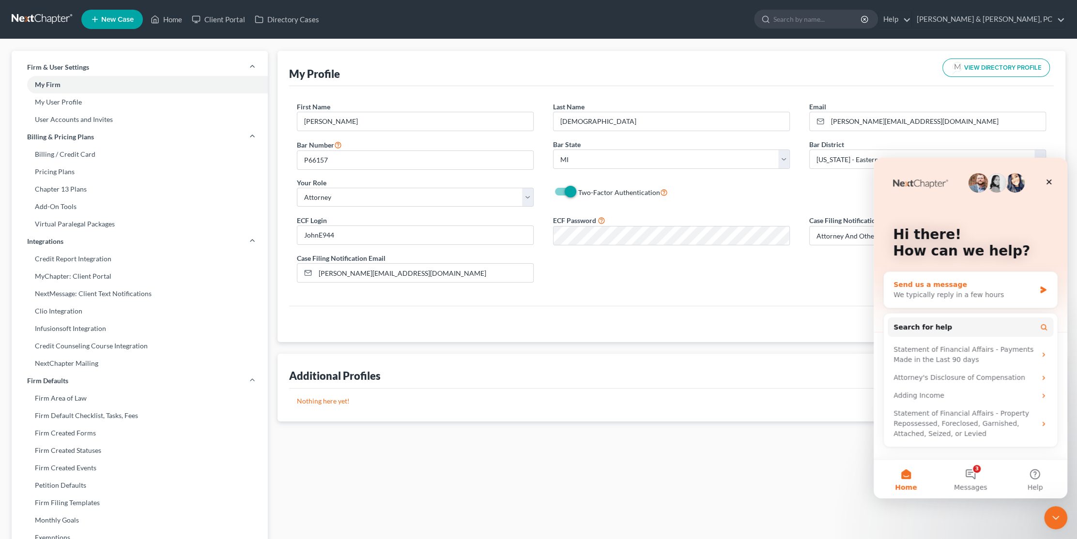
click at [932, 295] on div "We typically reply in a few hours" at bounding box center [964, 295] width 142 height 10
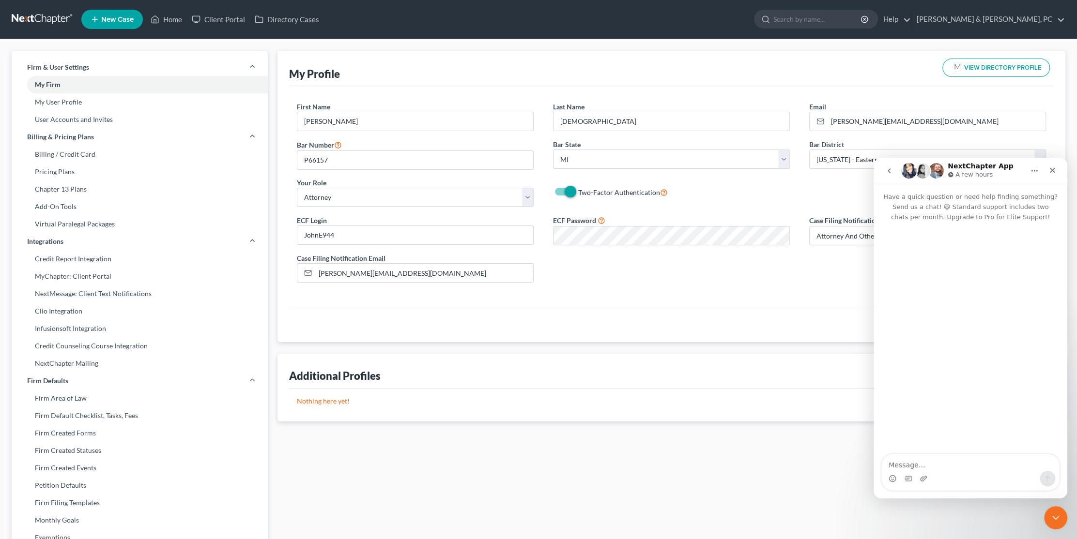
click at [956, 472] on div "Intercom messenger" at bounding box center [970, 478] width 177 height 15
click at [957, 466] on textarea "Message…" at bounding box center [970, 463] width 177 height 16
type textarea "HI my district upgraded to a two factor id system how do I file a case now?"
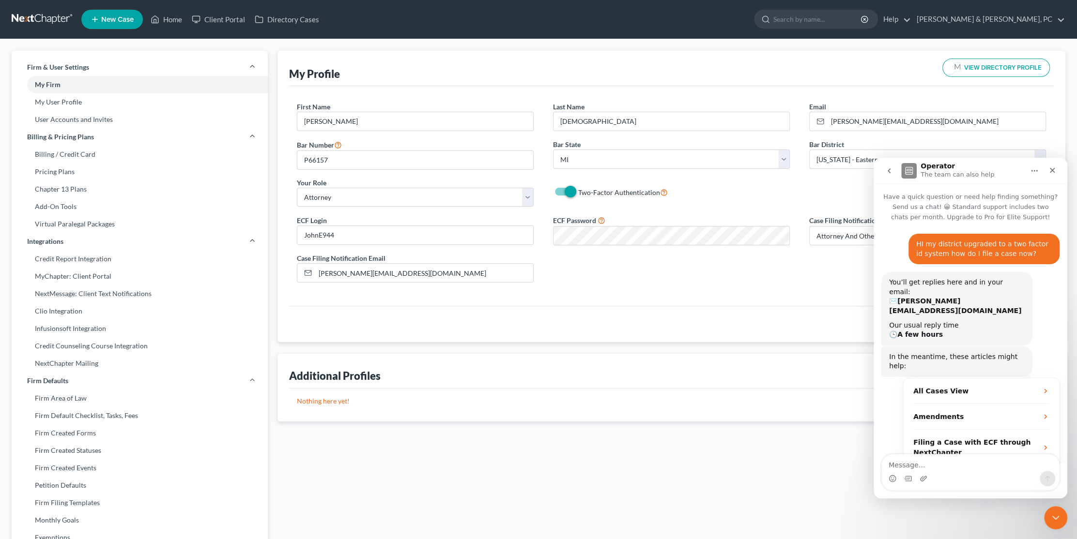
scroll to position [16, 0]
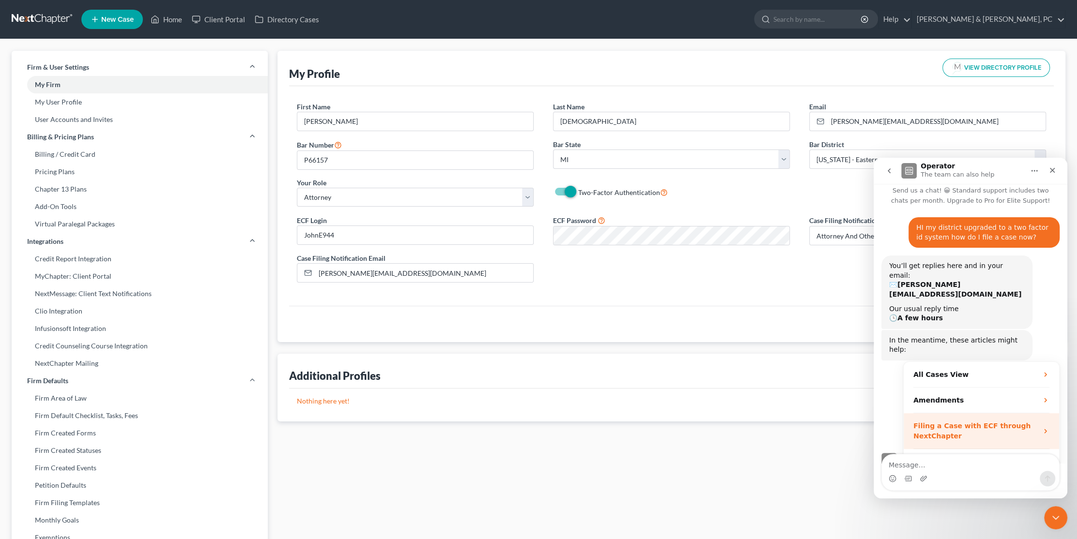
click at [922, 421] on div "Filing a Case with ECF through NextChapter" at bounding box center [975, 431] width 124 height 20
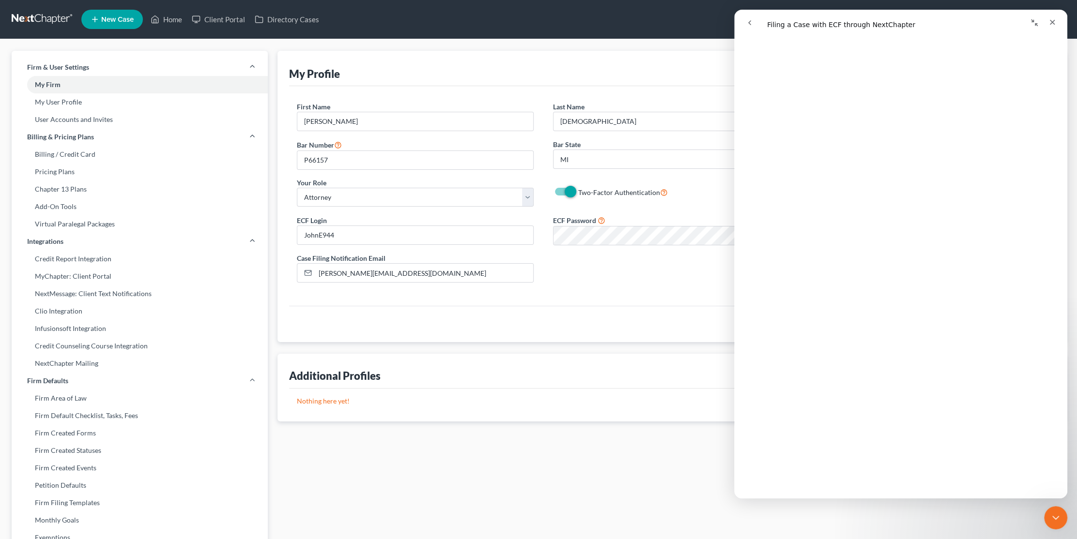
scroll to position [1942, 0]
click at [610, 319] on div "Save Changes" at bounding box center [671, 324] width 765 height 36
click at [610, 310] on div "Save Changes" at bounding box center [671, 324] width 765 height 36
click at [564, 25] on ul "New Case Home Client Portal Directory Cases - No Result - See all results Or Pr…" at bounding box center [573, 19] width 984 height 25
click at [662, 191] on icon at bounding box center [664, 191] width 8 height 9
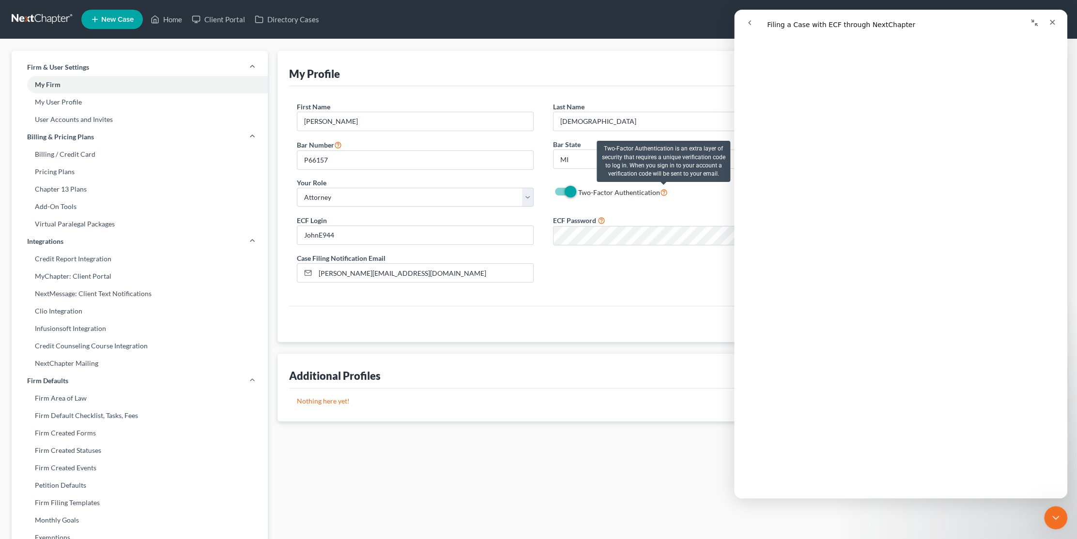
click at [588, 191] on input "Two-Factor Authentication" at bounding box center [585, 190] width 6 height 6
click at [662, 191] on icon at bounding box center [664, 191] width 8 height 9
click at [588, 191] on input "Two-Factor Authentication" at bounding box center [585, 190] width 6 height 6
checkbox input "true"
click at [1054, 24] on icon "Close" at bounding box center [1052, 22] width 5 height 5
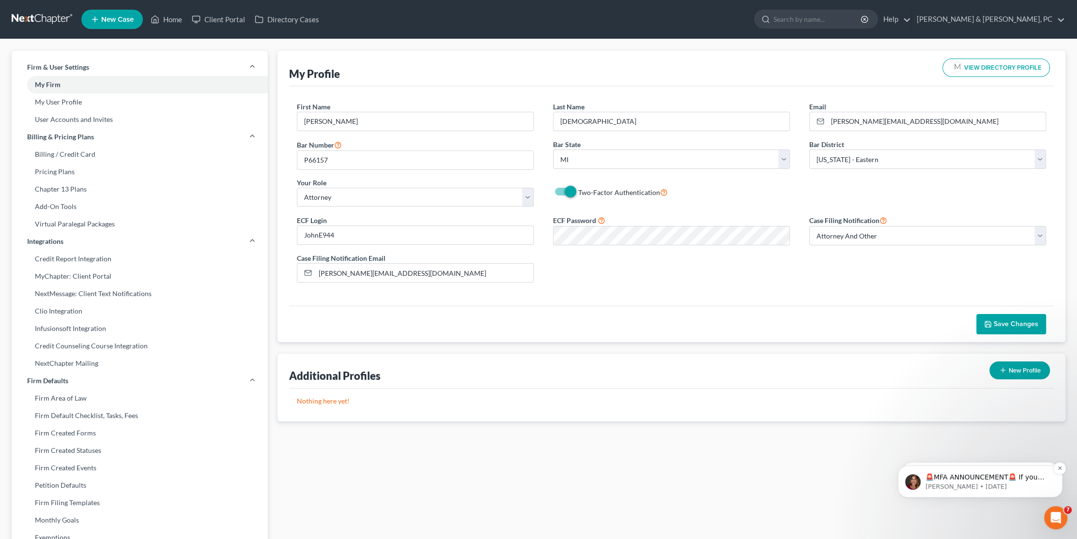
scroll to position [0, 0]
click at [1023, 483] on p "[PERSON_NAME] • [DATE]" at bounding box center [987, 487] width 125 height 9
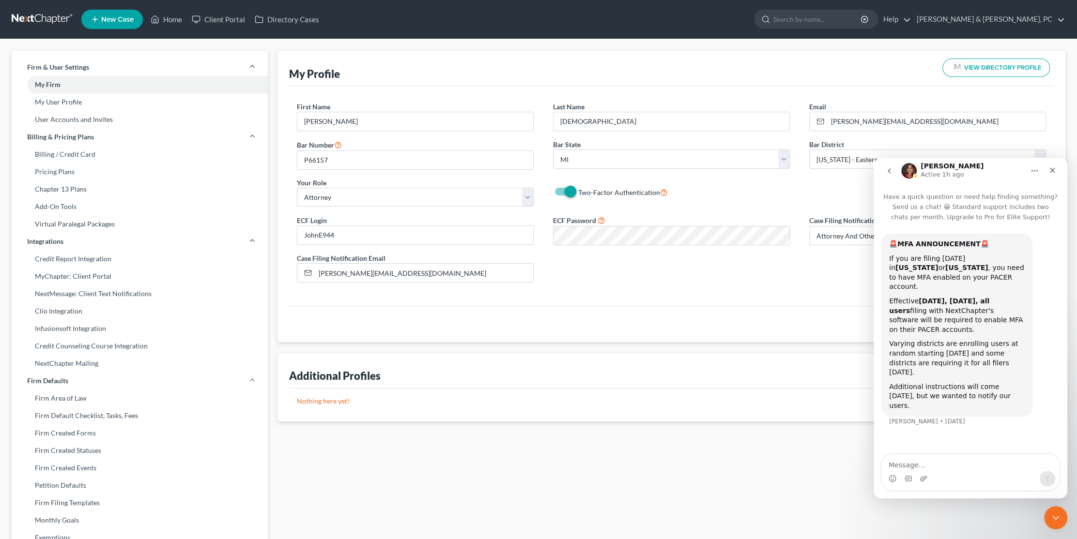
click at [947, 463] on textarea "Message…" at bounding box center [970, 463] width 177 height 16
click at [911, 22] on link "Help" at bounding box center [894, 19] width 32 height 17
click at [911, 45] on link "Help Center" at bounding box center [872, 40] width 77 height 16
click at [460, 41] on div "Firm & User Settings My Firm My User Profile User Accounts and Invites Billing …" at bounding box center [538, 369] width 1077 height 660
click at [1053, 175] on div "Close" at bounding box center [1052, 170] width 17 height 17
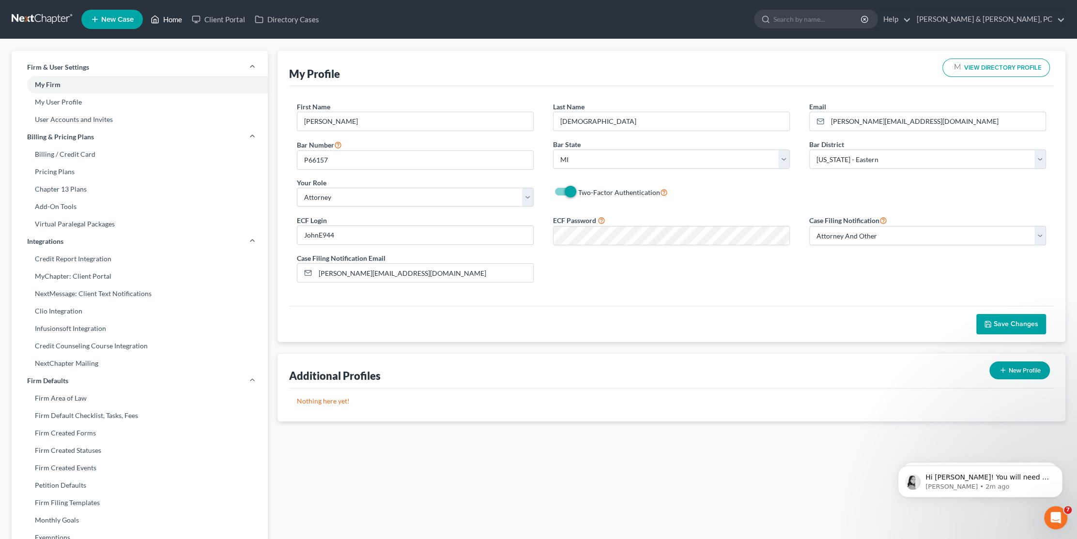
click at [177, 18] on link "Home" at bounding box center [166, 19] width 41 height 17
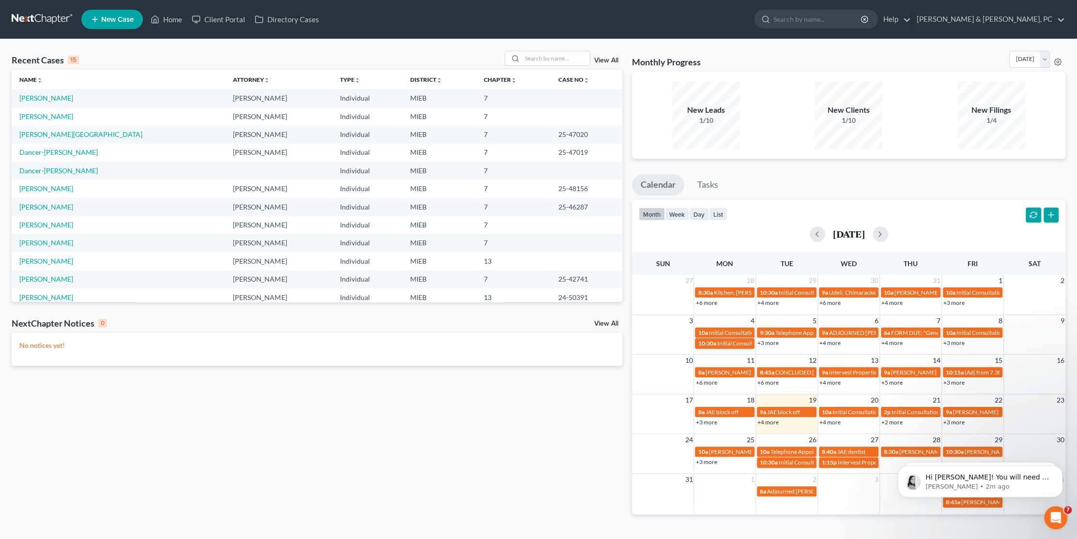
click at [48, 93] on td "[PERSON_NAME]" at bounding box center [119, 98] width 214 height 18
click at [48, 97] on link "[PERSON_NAME]" at bounding box center [46, 98] width 54 height 8
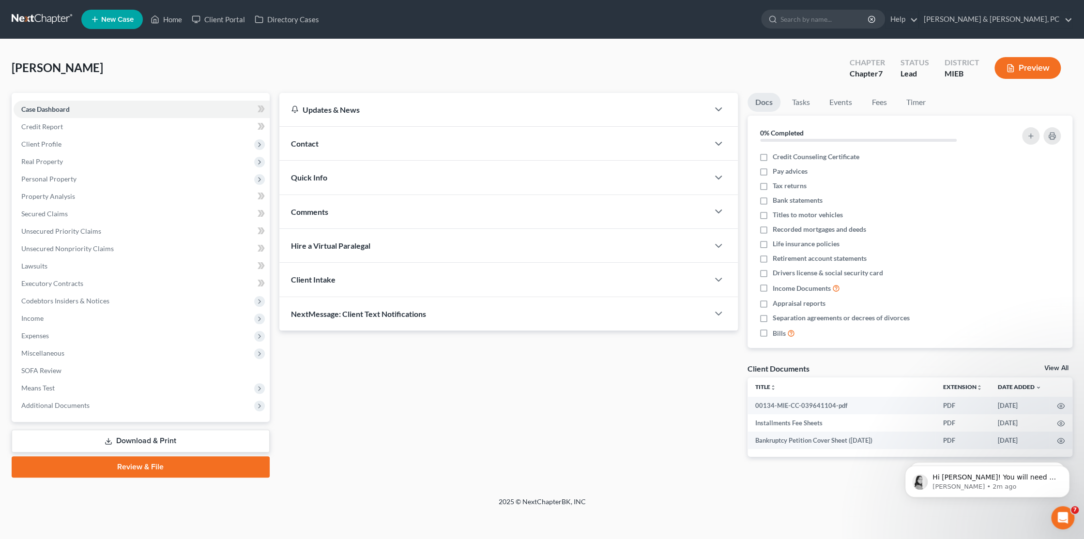
click at [151, 474] on link "Review & File" at bounding box center [141, 467] width 258 height 21
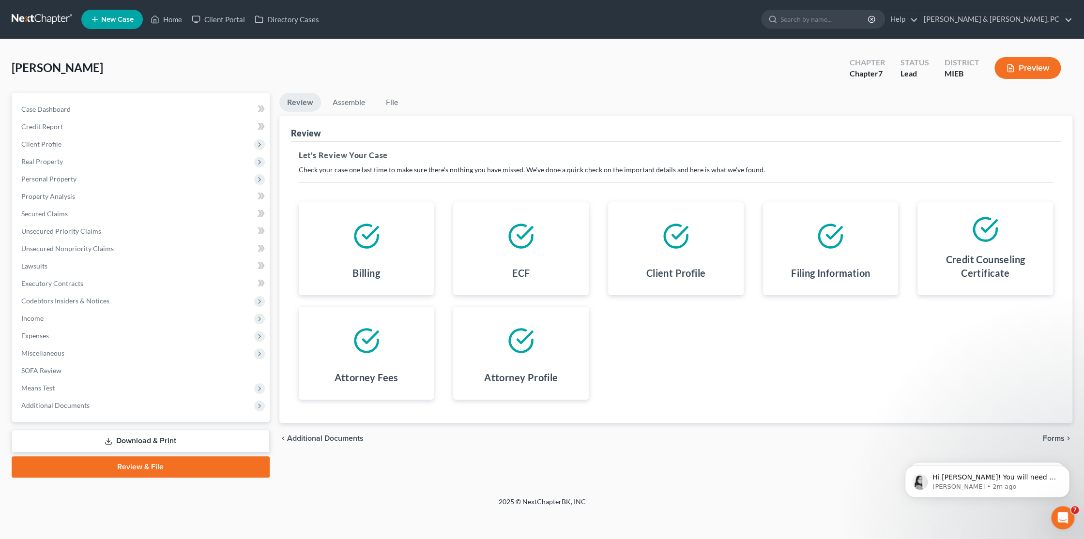
click at [1062, 439] on span "Forms" at bounding box center [1054, 439] width 22 height 8
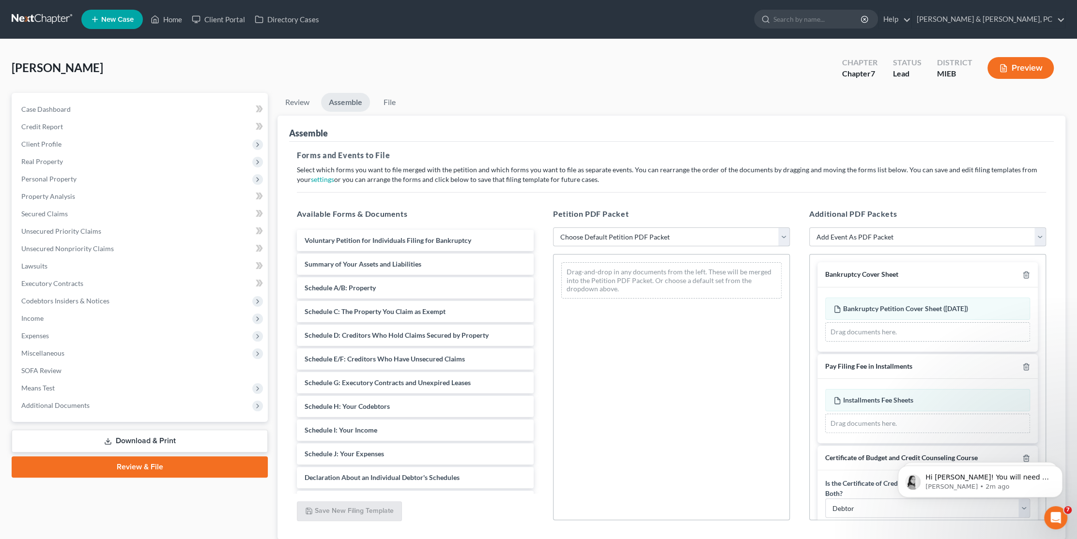
click at [569, 237] on select "Choose Default Petition PDF Packet Emergency Filing (Voluntary Petition and Cre…" at bounding box center [671, 237] width 237 height 19
select select "1"
click at [553, 228] on select "Choose Default Petition PDF Packet Emergency Filing (Voluntary Petition and Cre…" at bounding box center [671, 237] width 237 height 19
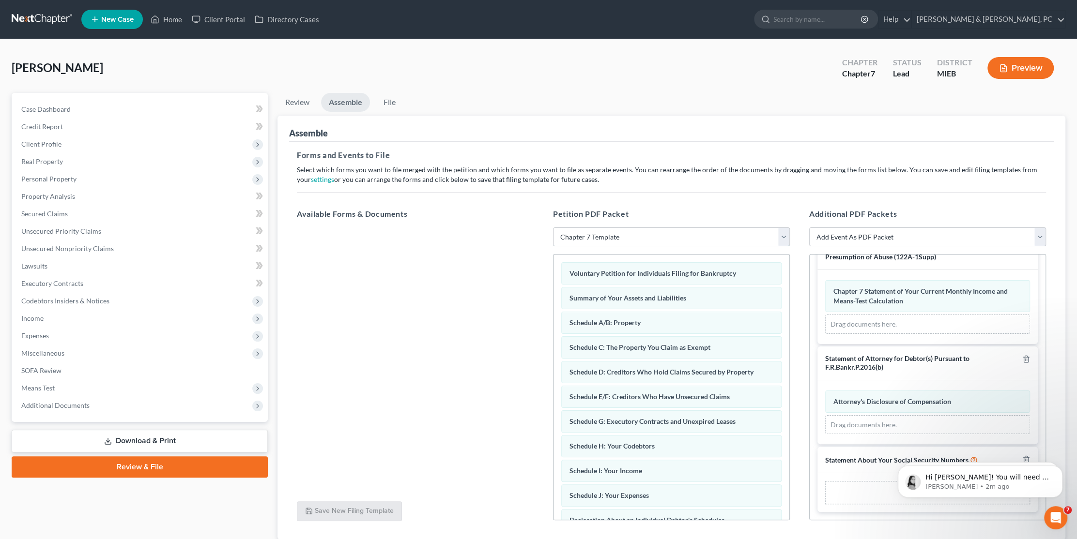
scroll to position [453, 0]
click at [869, 489] on div "Add File" at bounding box center [927, 492] width 205 height 23
click html "Hi [PERSON_NAME]! You will need to set up MFA in your pacer account settings. O…"
click at [904, 497] on div "Hi [PERSON_NAME]! You will need to set up MFA in your pacer account settings. O…" at bounding box center [980, 482] width 165 height 32
click at [900, 499] on body "Hi [PERSON_NAME]! You will need to set up MFA in your pacer account settings. O…" at bounding box center [980, 479] width 186 height 60
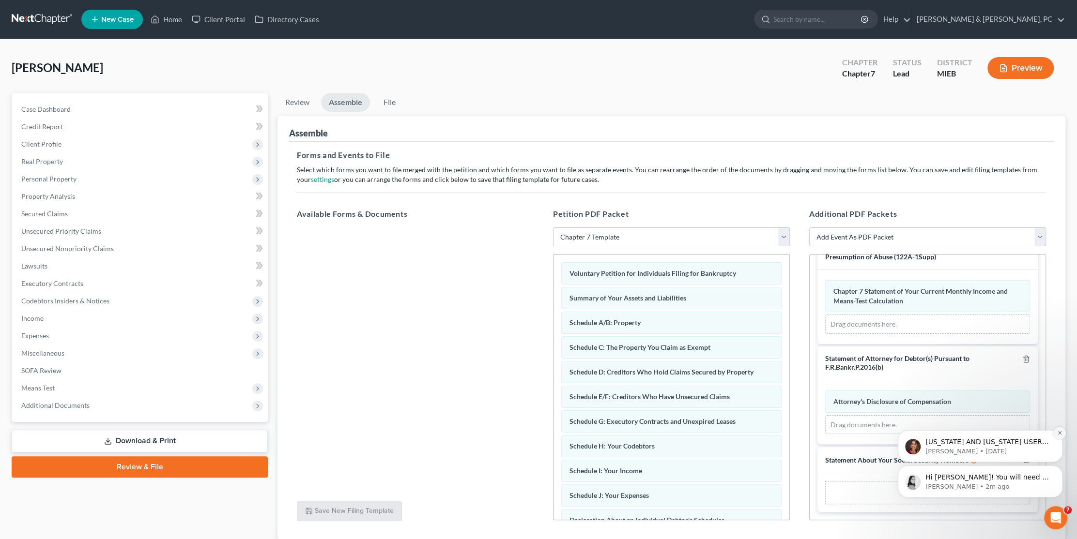
click at [1060, 437] on button "Dismiss notification" at bounding box center [1059, 433] width 13 height 13
click at [1061, 471] on button "Dismiss notification" at bounding box center [1059, 468] width 13 height 13
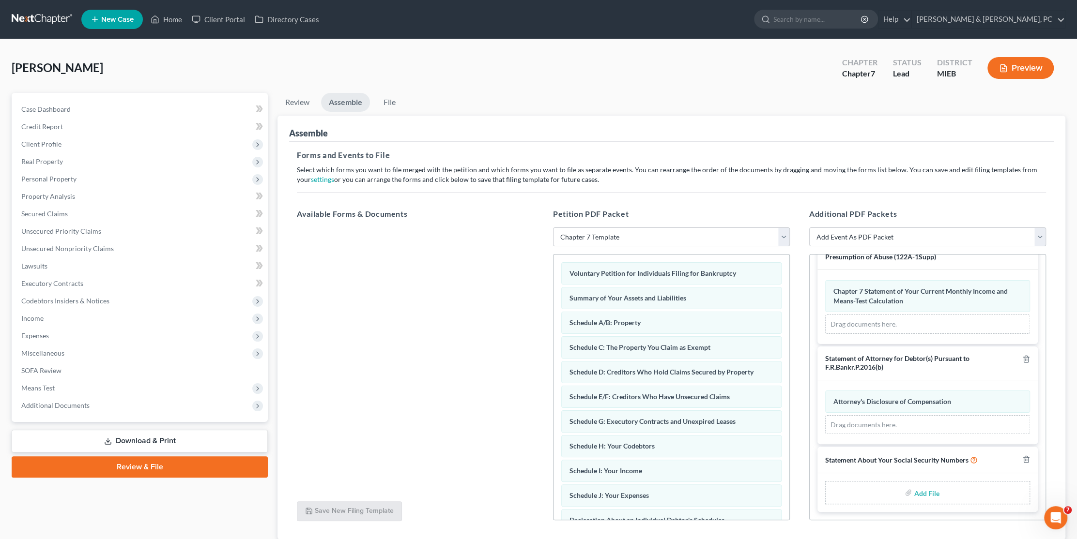
click at [917, 497] on input "file" at bounding box center [925, 492] width 23 height 17
type input "C:\fakepath\SSN.pdf"
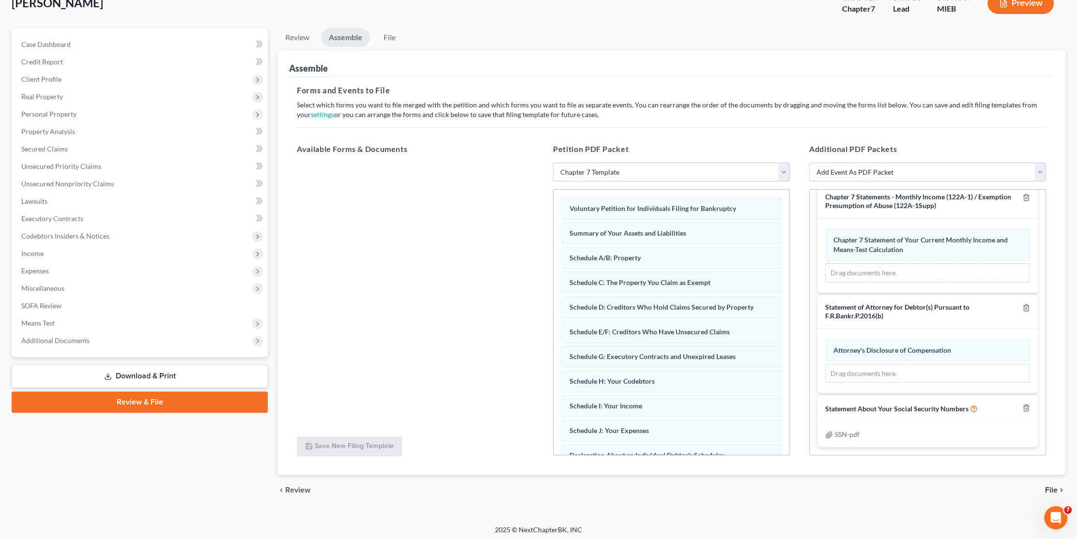
scroll to position [67, 0]
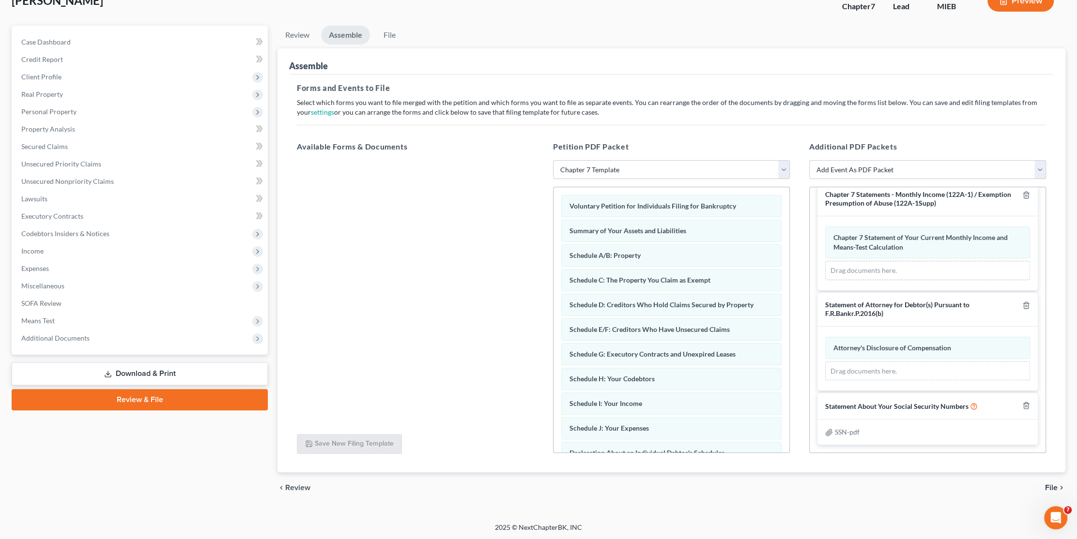
click at [1050, 488] on span "File" at bounding box center [1051, 488] width 13 height 8
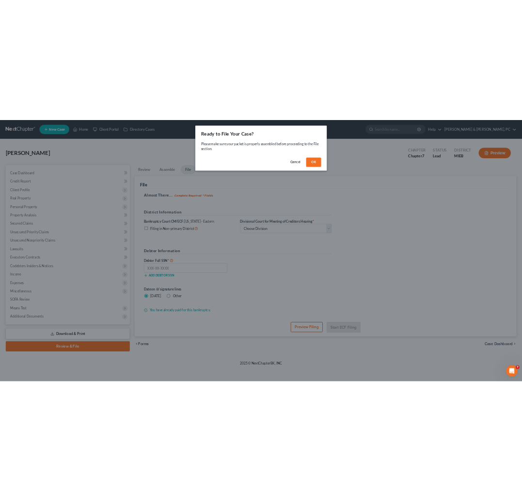
scroll to position [0, 0]
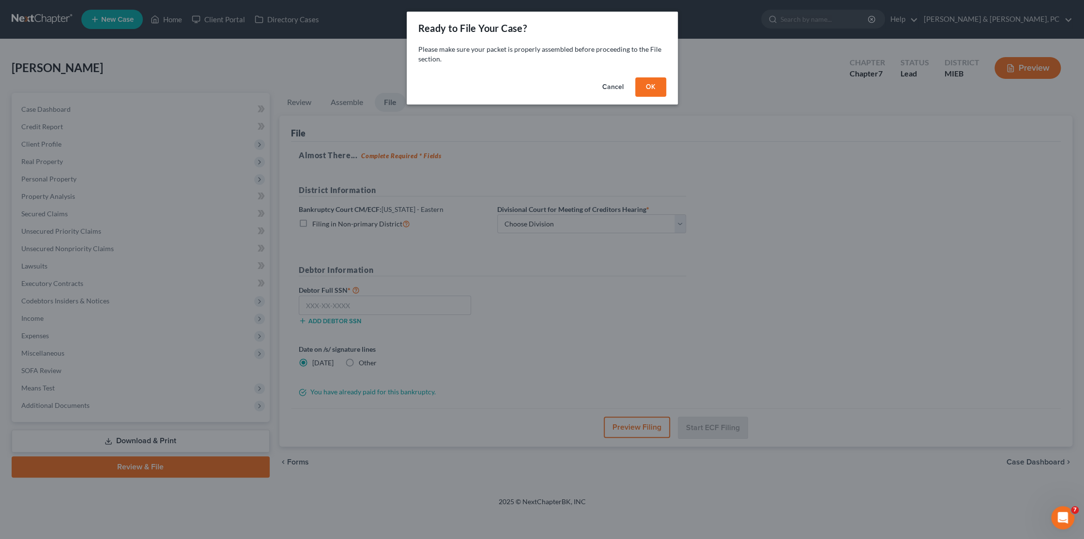
click at [650, 88] on button "OK" at bounding box center [650, 86] width 31 height 19
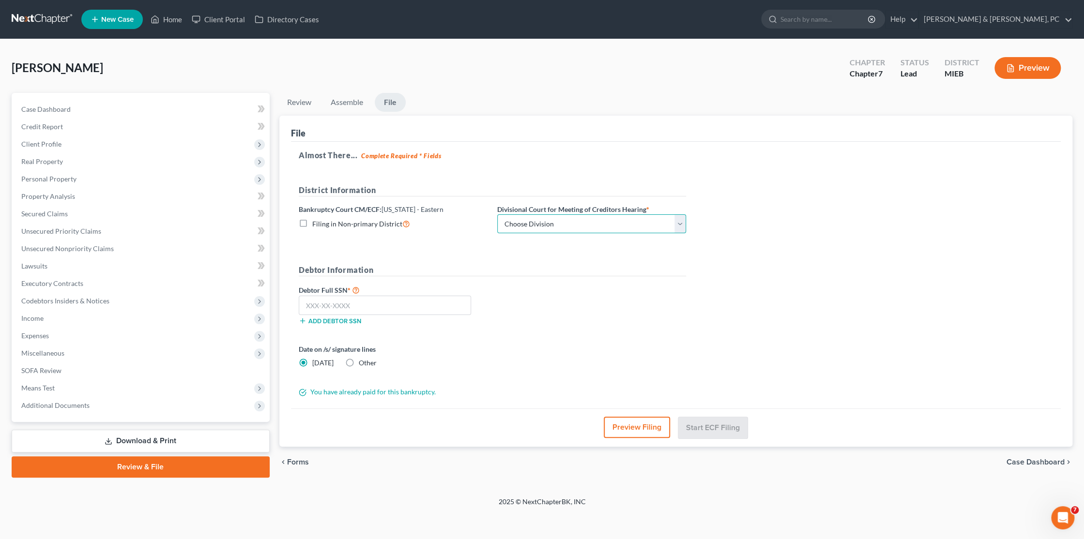
click at [583, 217] on select "Choose Division [GEOGRAPHIC_DATA] [GEOGRAPHIC_DATA] [GEOGRAPHIC_DATA]" at bounding box center [591, 224] width 189 height 19
select select "1"
click at [497, 215] on select "Choose Division [GEOGRAPHIC_DATA] [GEOGRAPHIC_DATA] [GEOGRAPHIC_DATA]" at bounding box center [591, 224] width 189 height 19
click at [378, 305] on input "text" at bounding box center [385, 305] width 172 height 19
type input "381-06-5413"
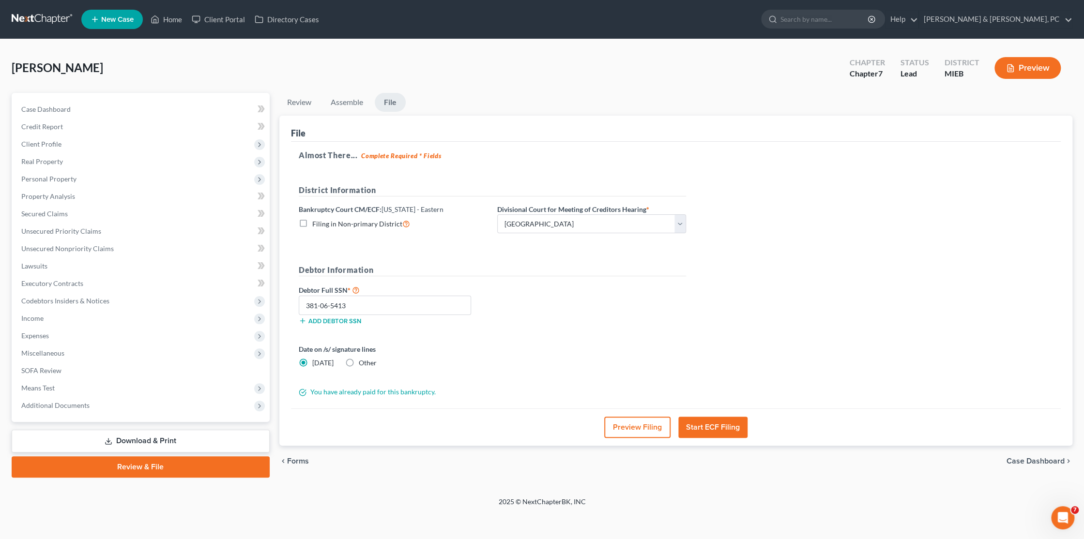
drag, startPoint x: 723, startPoint y: 426, endPoint x: 720, endPoint y: 421, distance: 5.5
click at [722, 426] on button "Start ECF Filing" at bounding box center [712, 427] width 69 height 21
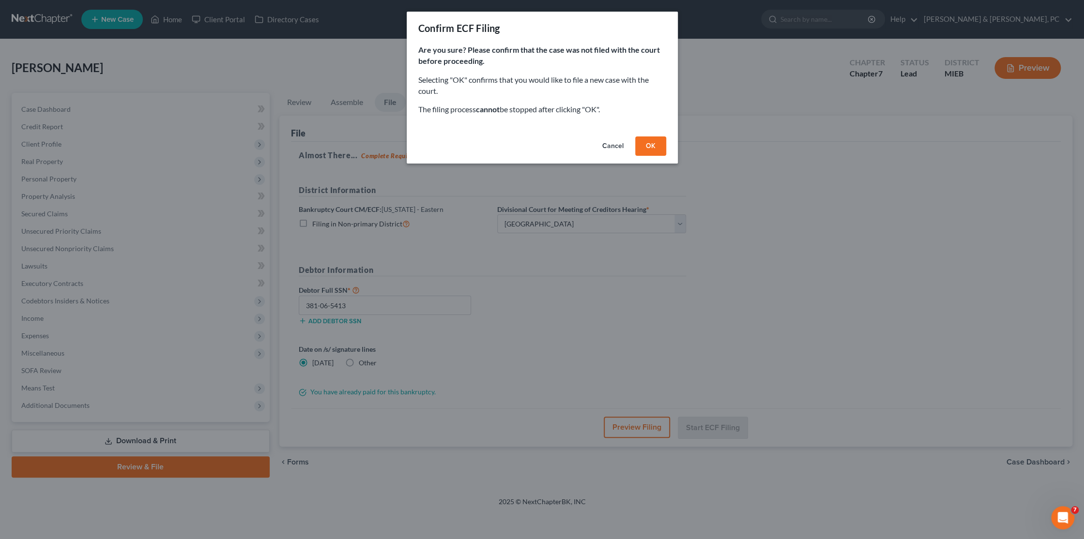
click at [662, 143] on button "OK" at bounding box center [650, 146] width 31 height 19
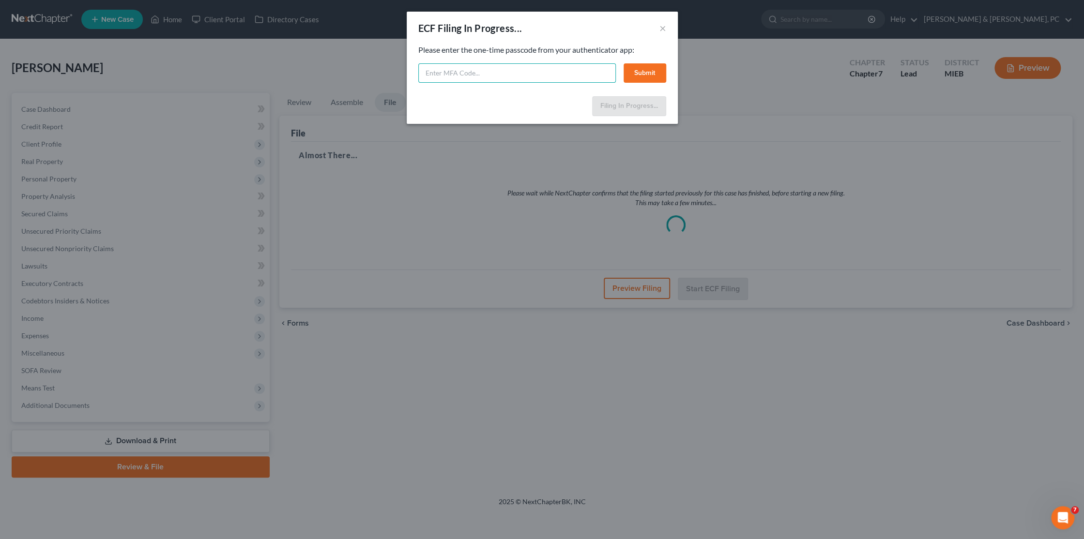
click at [504, 75] on input "text" at bounding box center [517, 72] width 198 height 19
type input "754936"
click at [649, 77] on button "Submit" at bounding box center [645, 72] width 43 height 19
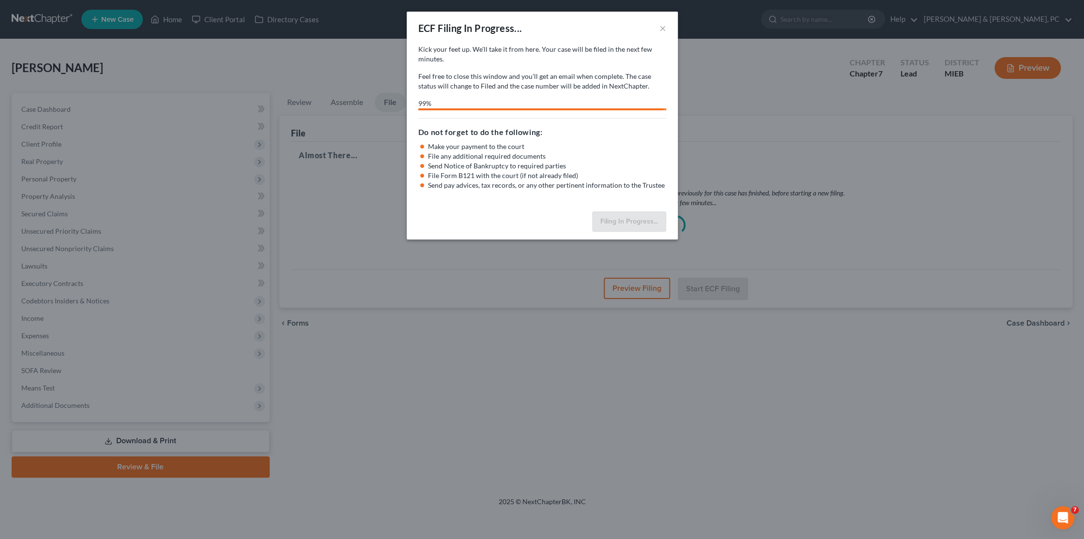
click at [537, 19] on div "ECF Filing In Progress... ×" at bounding box center [542, 28] width 271 height 33
select select "1"
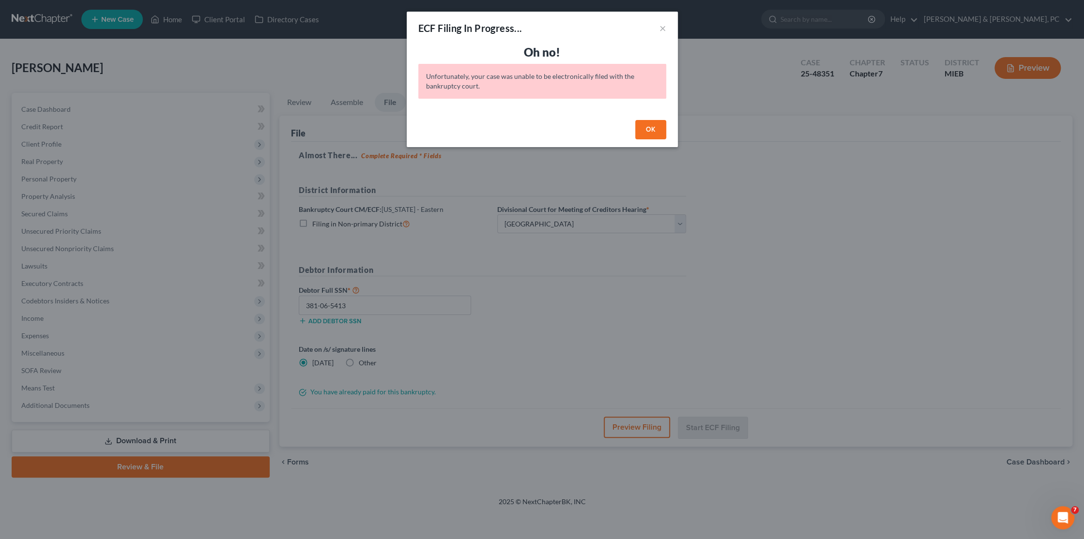
click at [647, 130] on button "OK" at bounding box center [650, 129] width 31 height 19
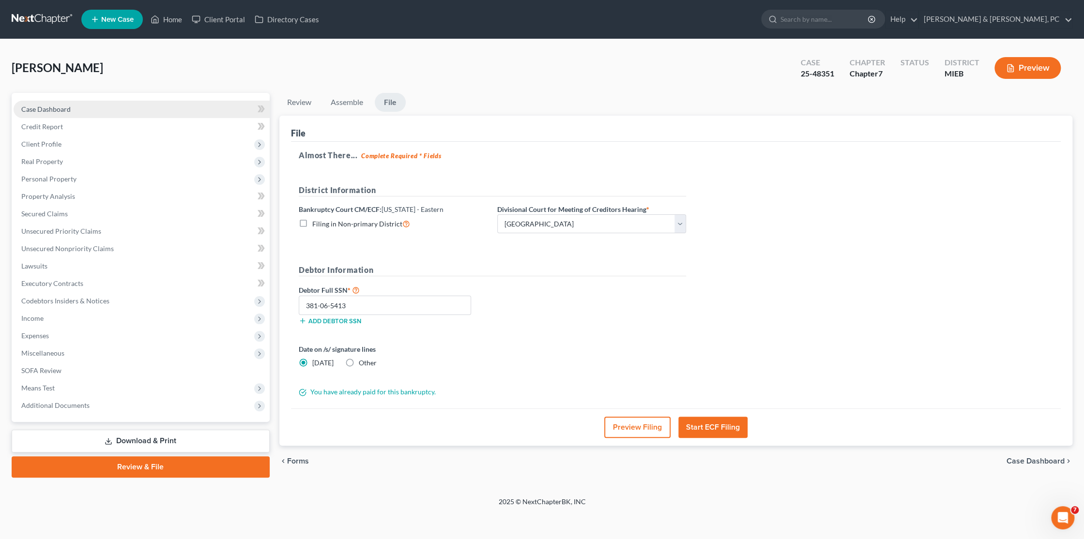
click at [61, 107] on span "Case Dashboard" at bounding box center [45, 109] width 49 height 8
